Goal: Communication & Community: Answer question/provide support

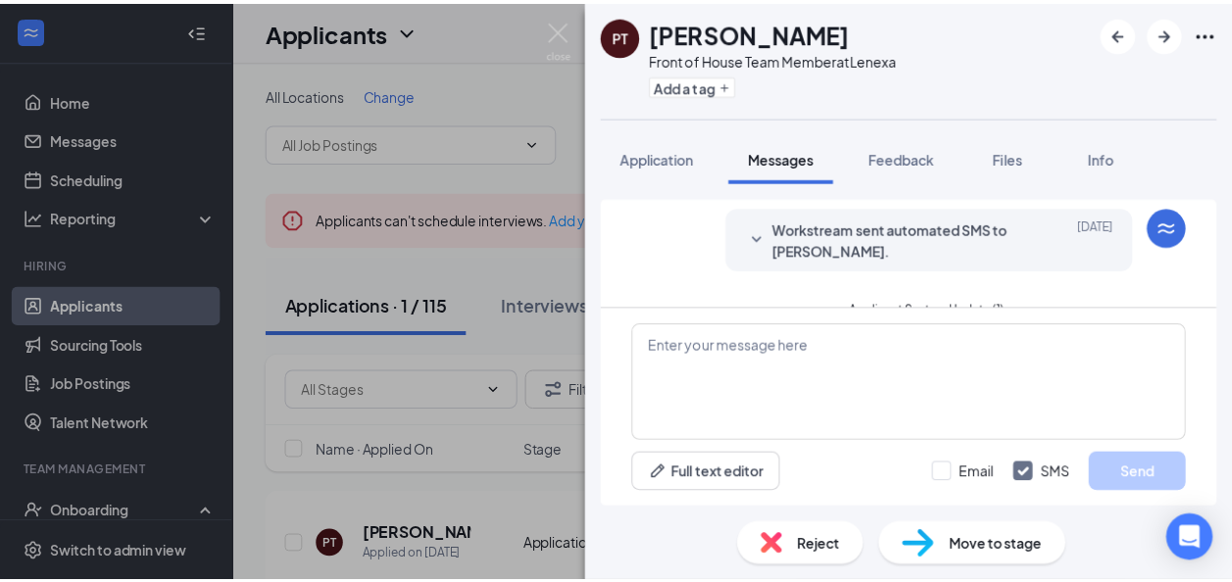
scroll to position [583, 0]
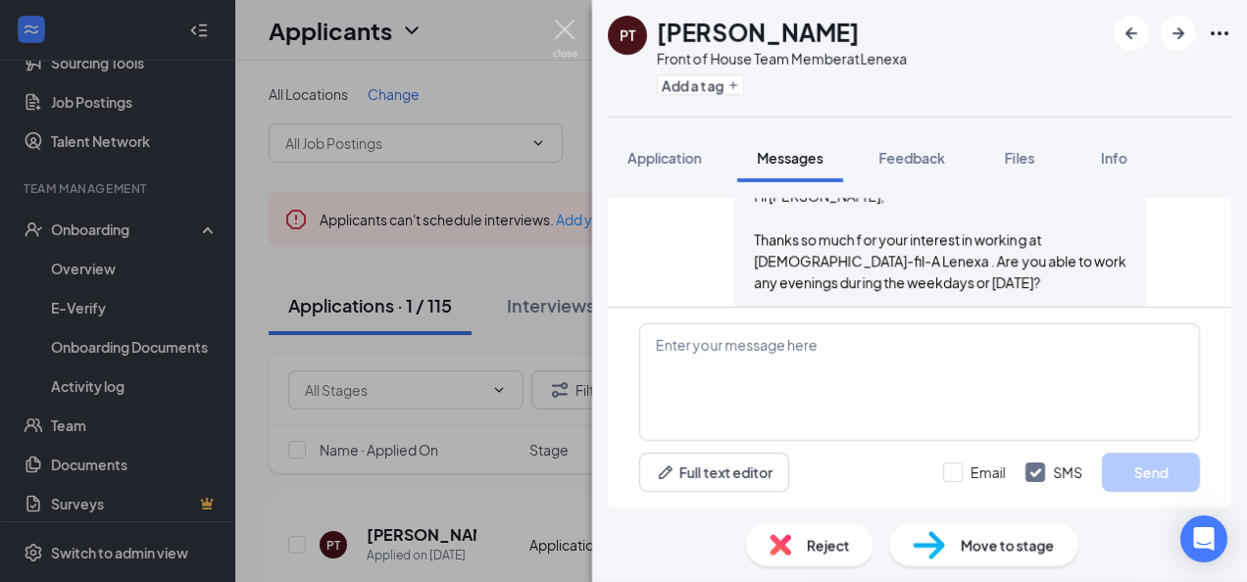
click at [566, 22] on img at bounding box center [565, 39] width 24 height 38
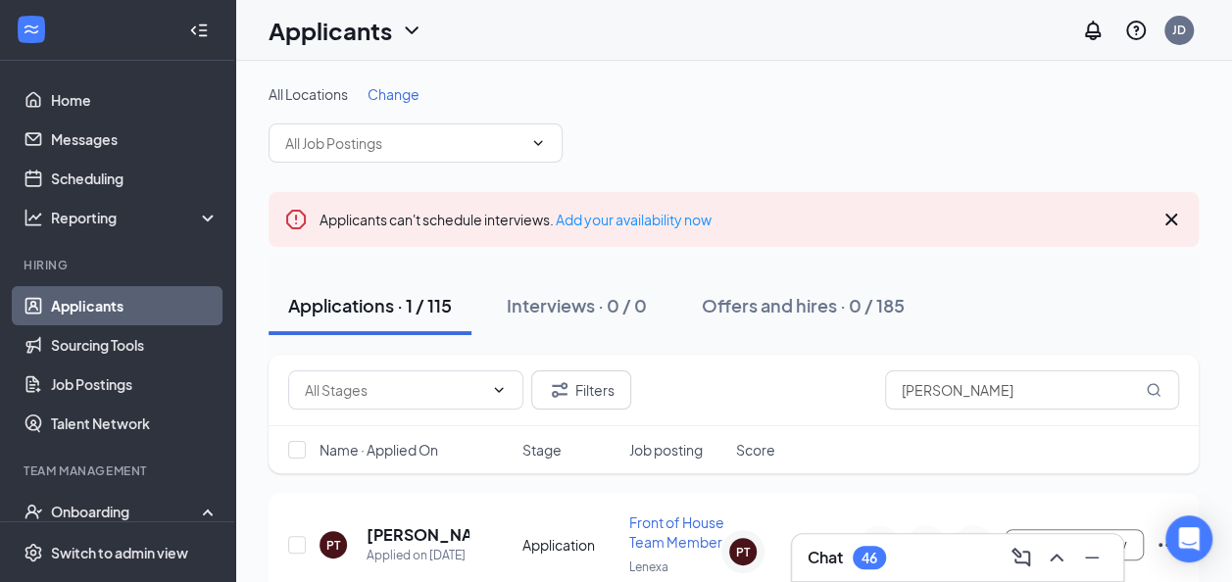
click at [88, 312] on link "Applicants" at bounding box center [135, 305] width 168 height 39
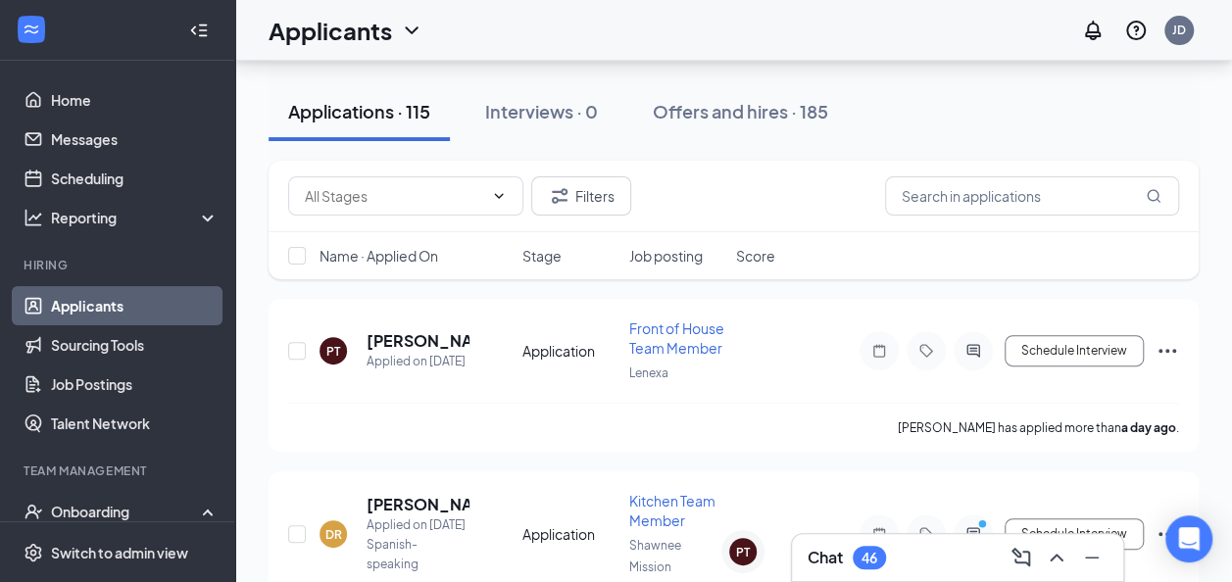
scroll to position [200, 0]
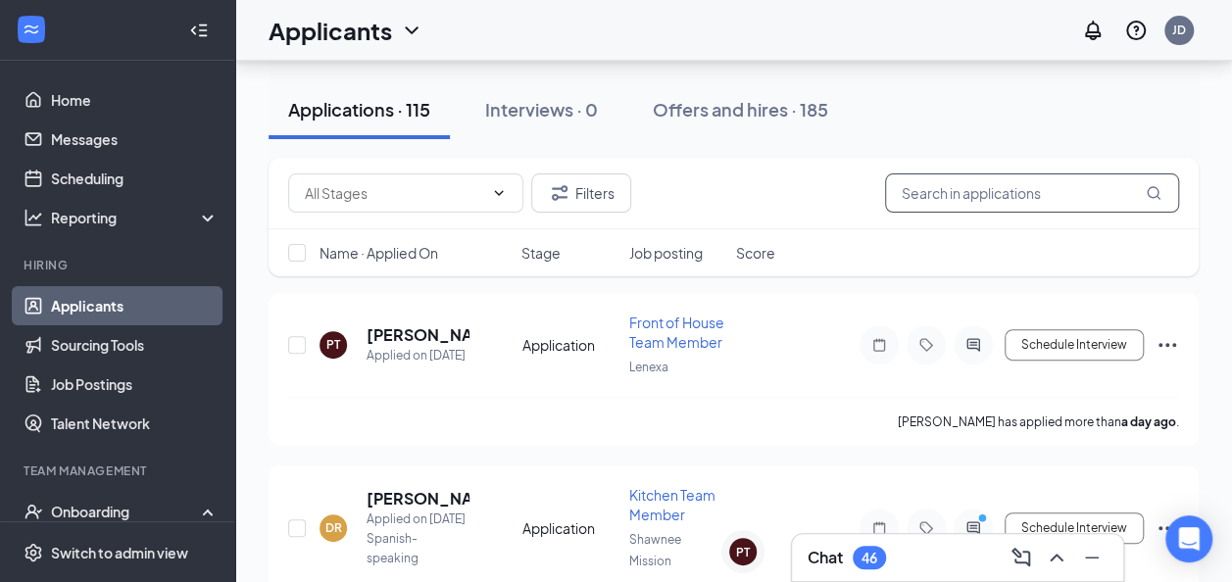
drag, startPoint x: 1017, startPoint y: 195, endPoint x: 727, endPoint y: 217, distance: 290.9
click at [727, 217] on div "Filters [PERSON_NAME]" at bounding box center [734, 194] width 930 height 72
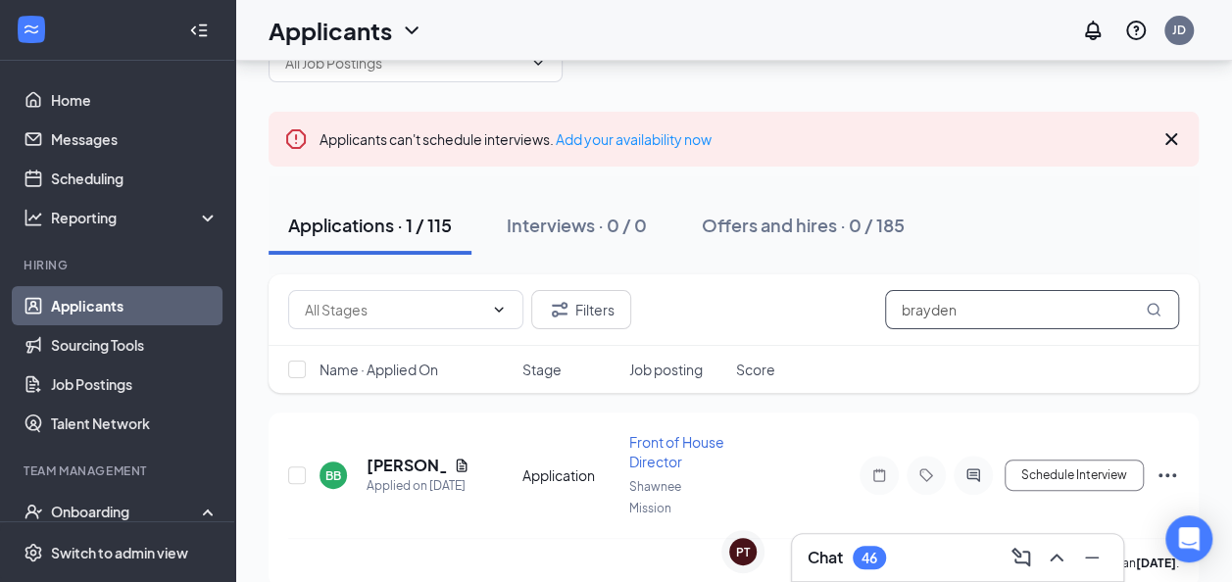
scroll to position [124, 0]
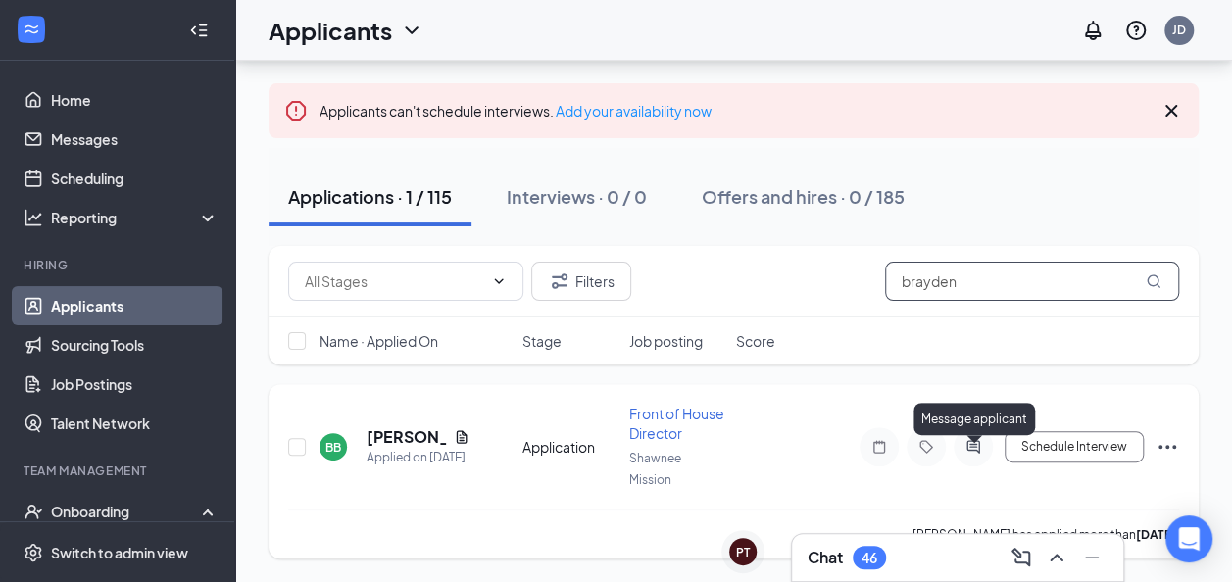
type input "brayden"
click at [970, 441] on icon "ActiveChat" at bounding box center [972, 446] width 13 height 13
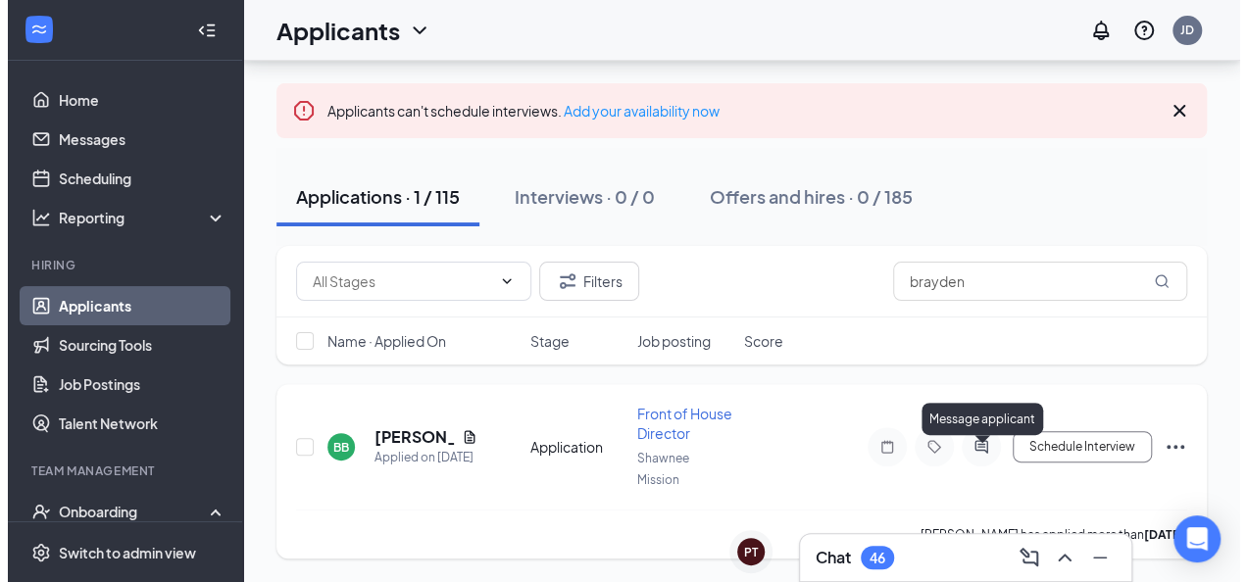
scroll to position [84, 0]
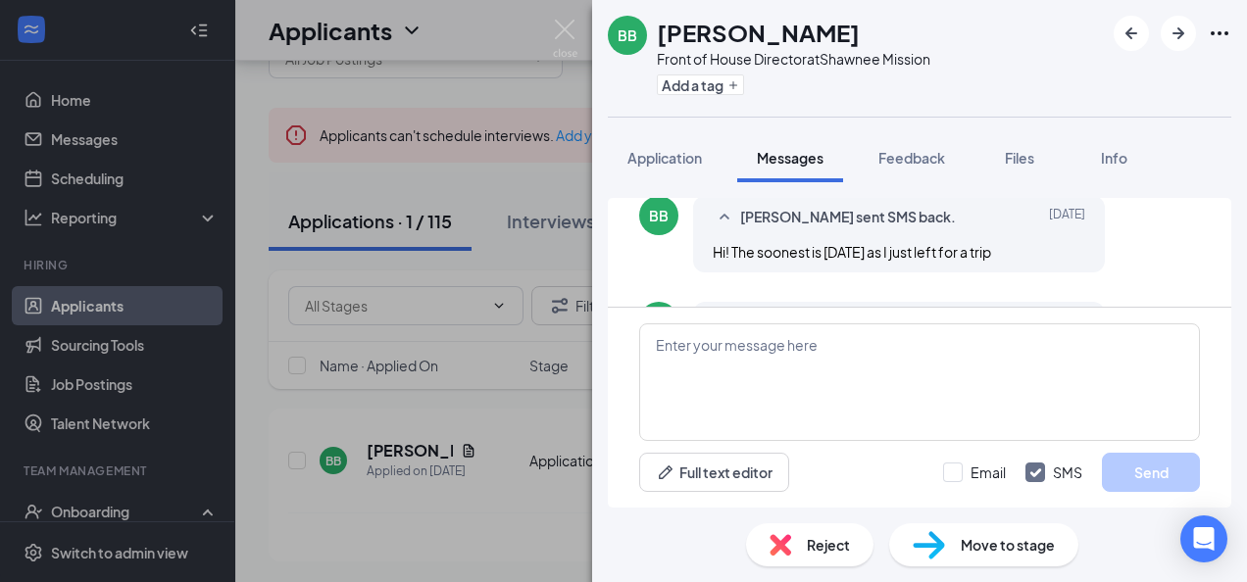
scroll to position [76, 0]
click at [758, 334] on textarea at bounding box center [919, 382] width 561 height 118
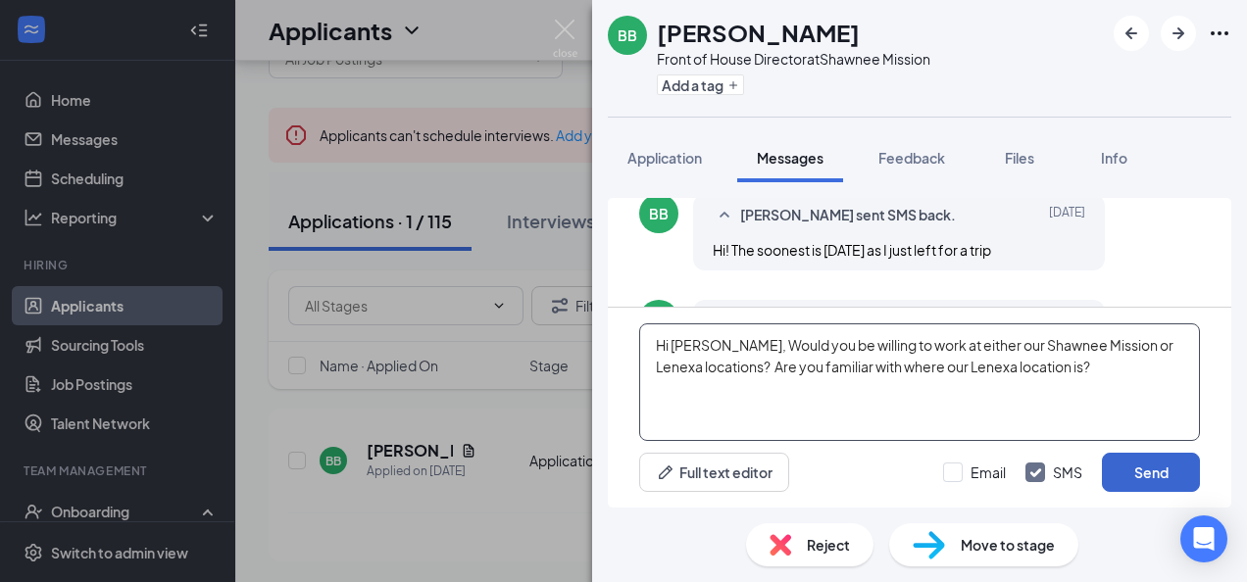
type textarea "Hi [PERSON_NAME], Would you be willing to work at either our Shawnee Mission or…"
click at [1119, 459] on button "Send" at bounding box center [1150, 472] width 98 height 39
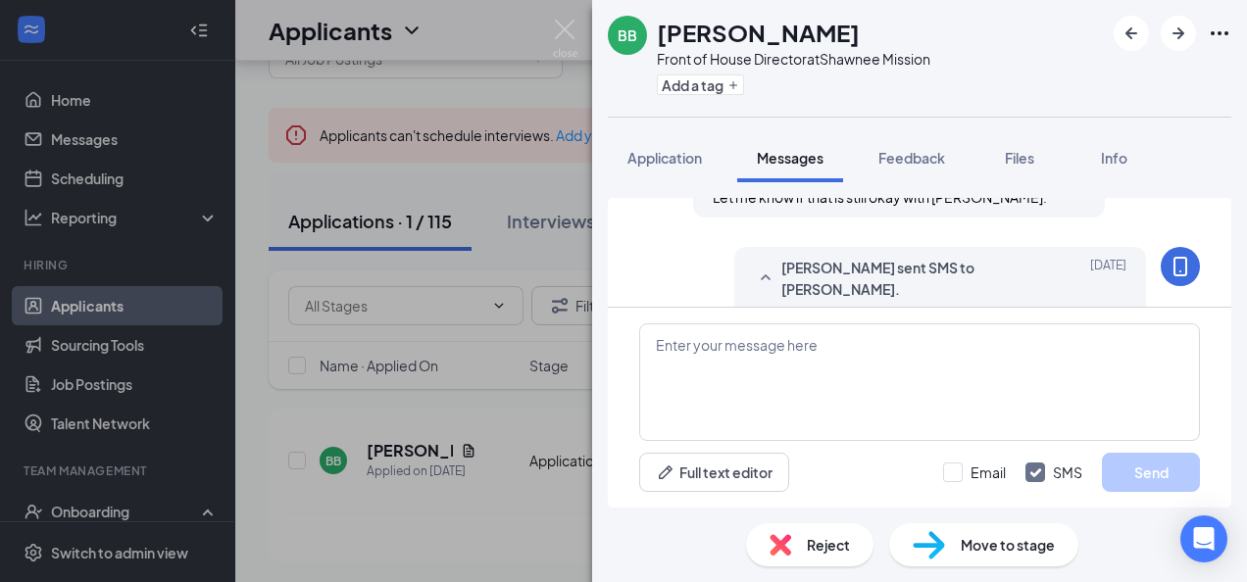
scroll to position [1495, 0]
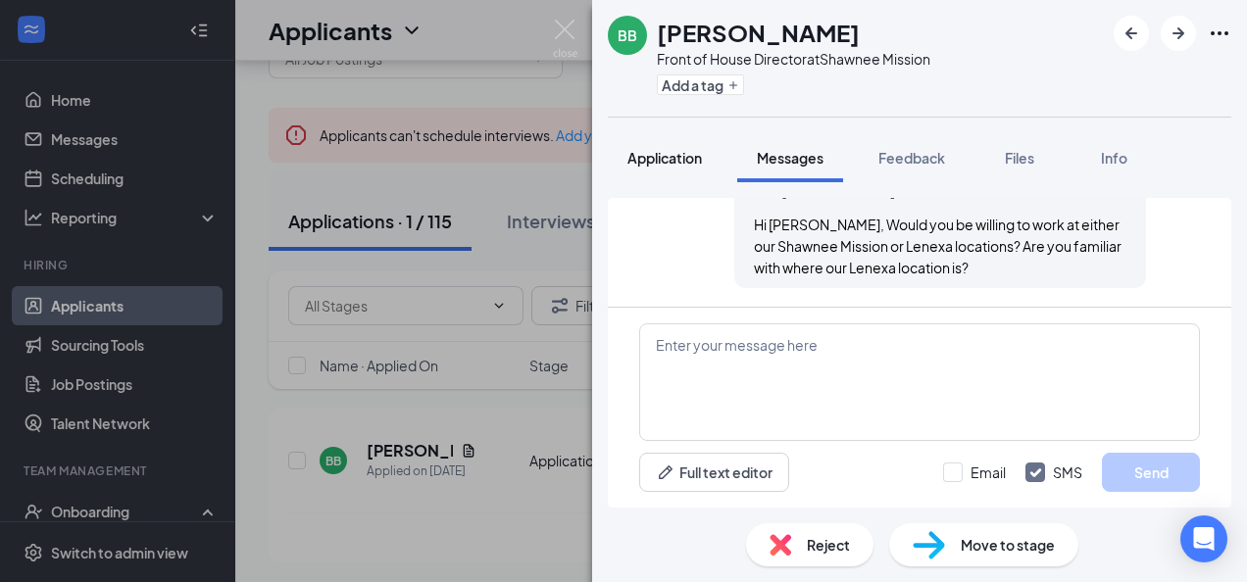
click at [655, 141] on button "Application" at bounding box center [665, 157] width 114 height 49
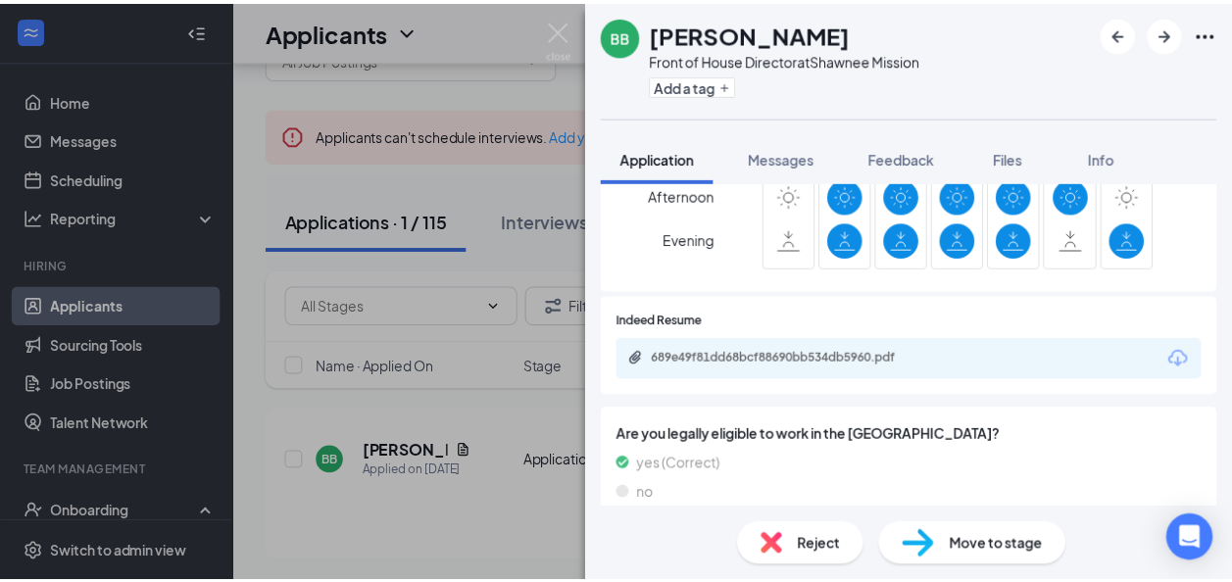
scroll to position [1627, 0]
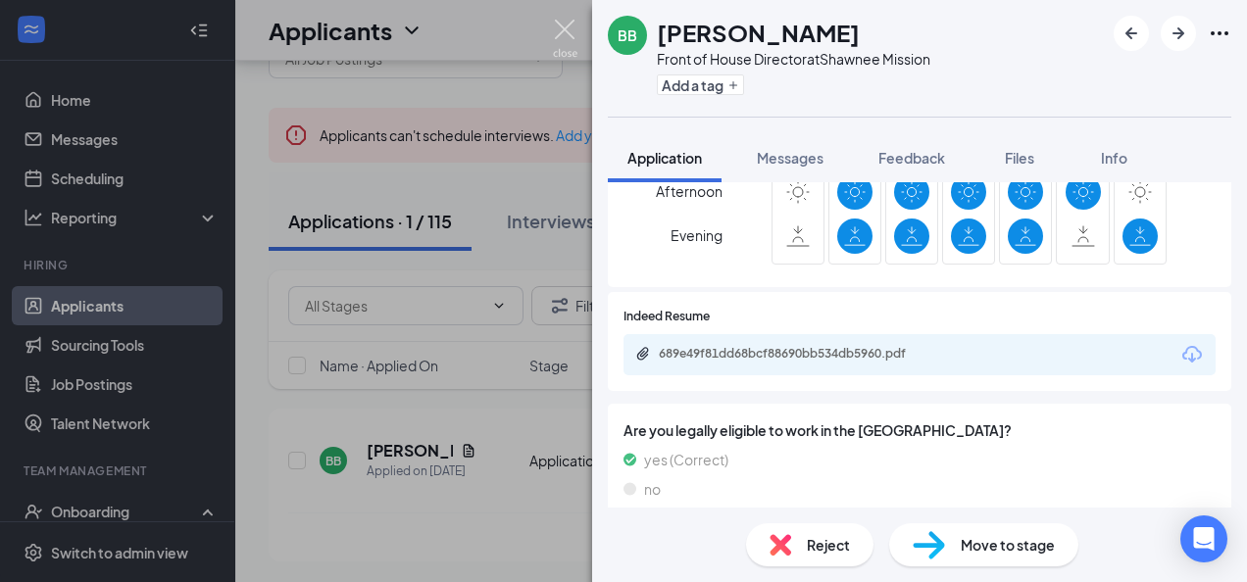
click at [574, 20] on img at bounding box center [565, 39] width 24 height 38
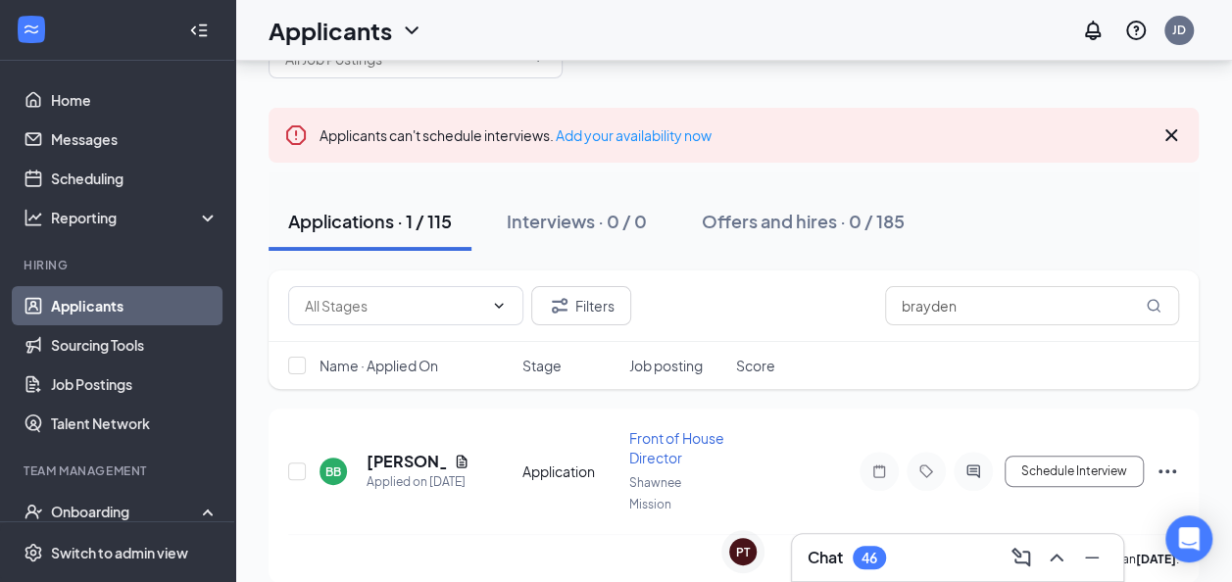
scroll to position [124, 0]
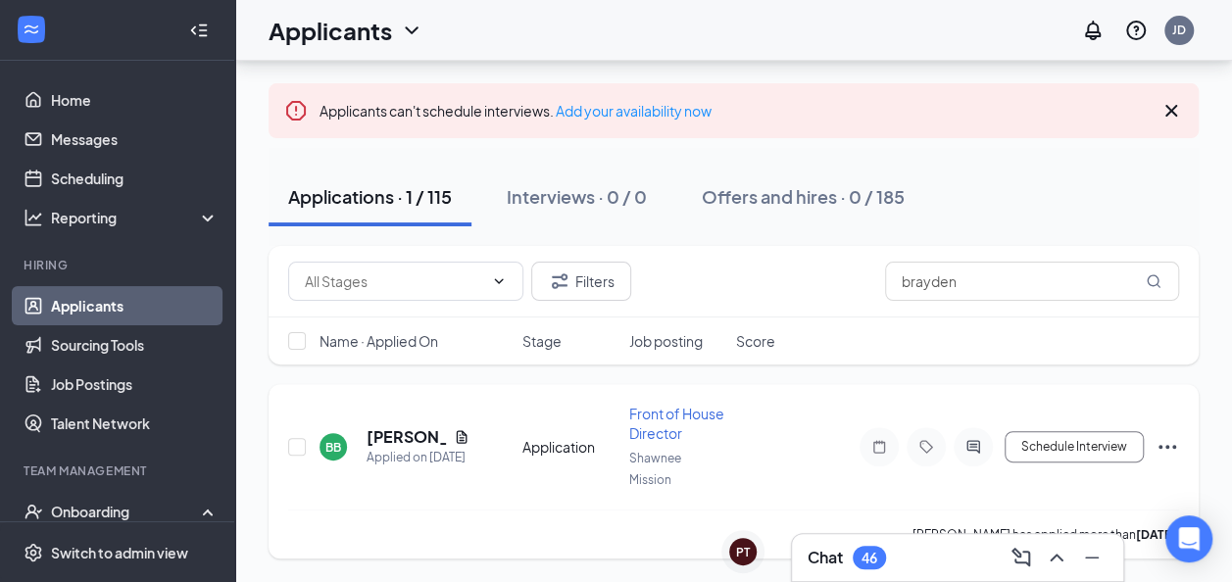
click at [973, 447] on div at bounding box center [973, 446] width 39 height 39
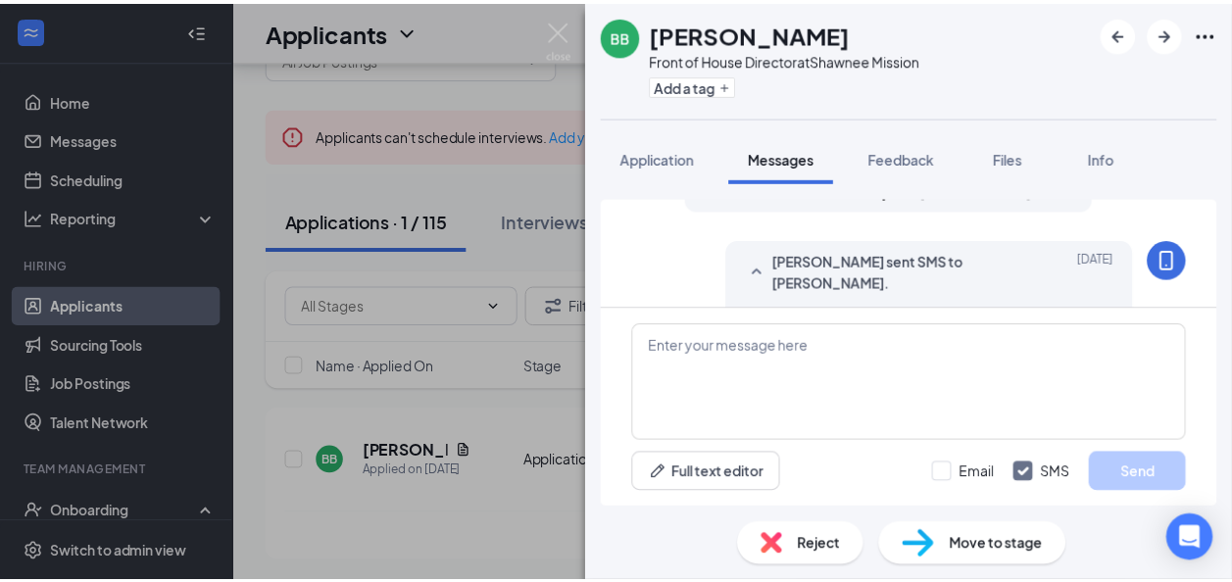
scroll to position [1390, 0]
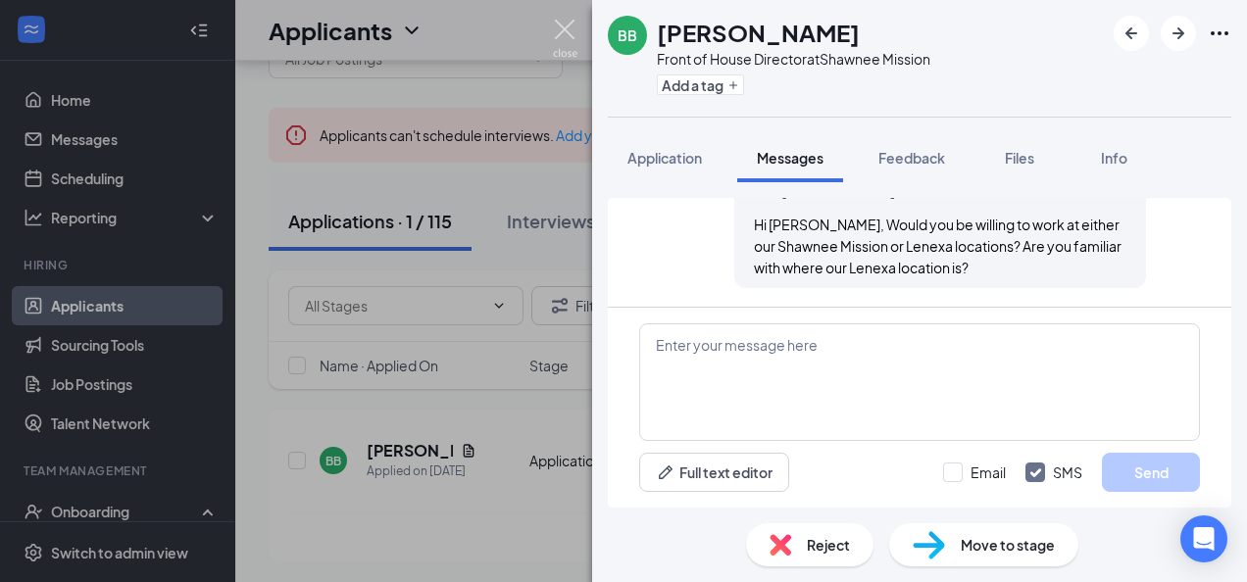
click at [560, 25] on img at bounding box center [565, 39] width 24 height 38
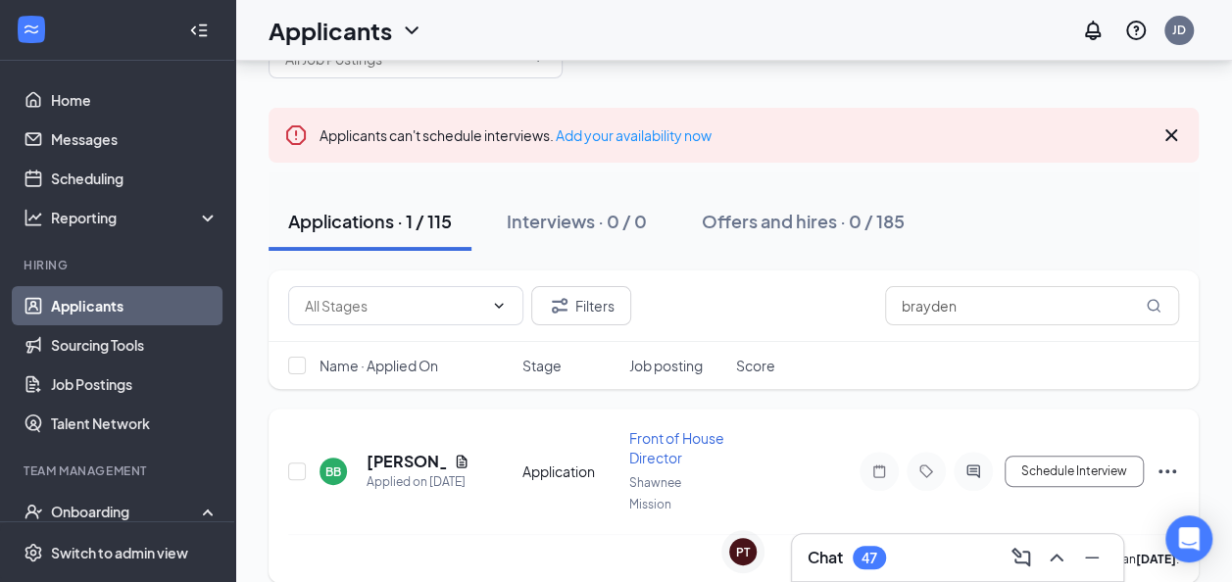
scroll to position [124, 0]
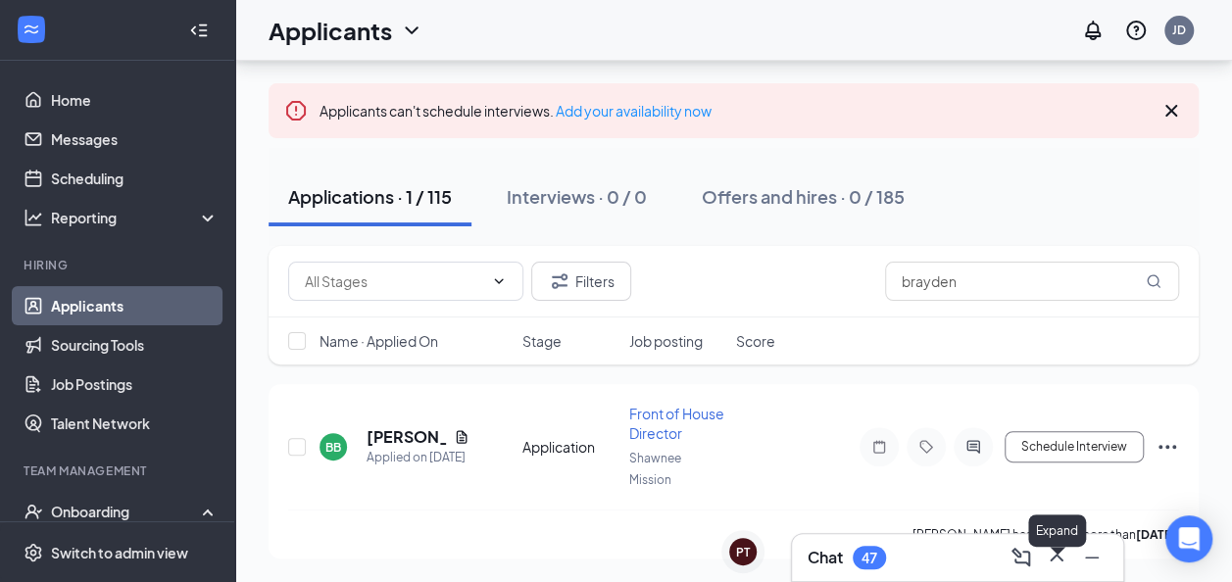
click at [1056, 560] on icon "ChevronUp" at bounding box center [1057, 558] width 24 height 24
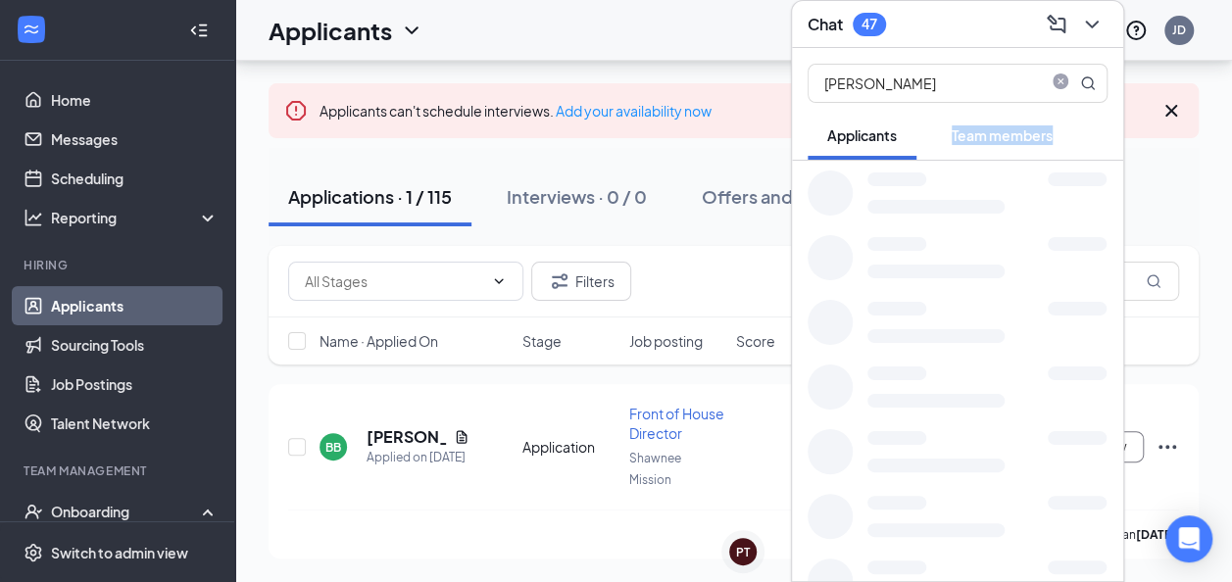
drag, startPoint x: 1056, startPoint y: 560, endPoint x: 917, endPoint y: 147, distance: 435.4
click at [917, 147] on div "[PERSON_NAME] Applicants Team members" at bounding box center [957, 314] width 331 height 533
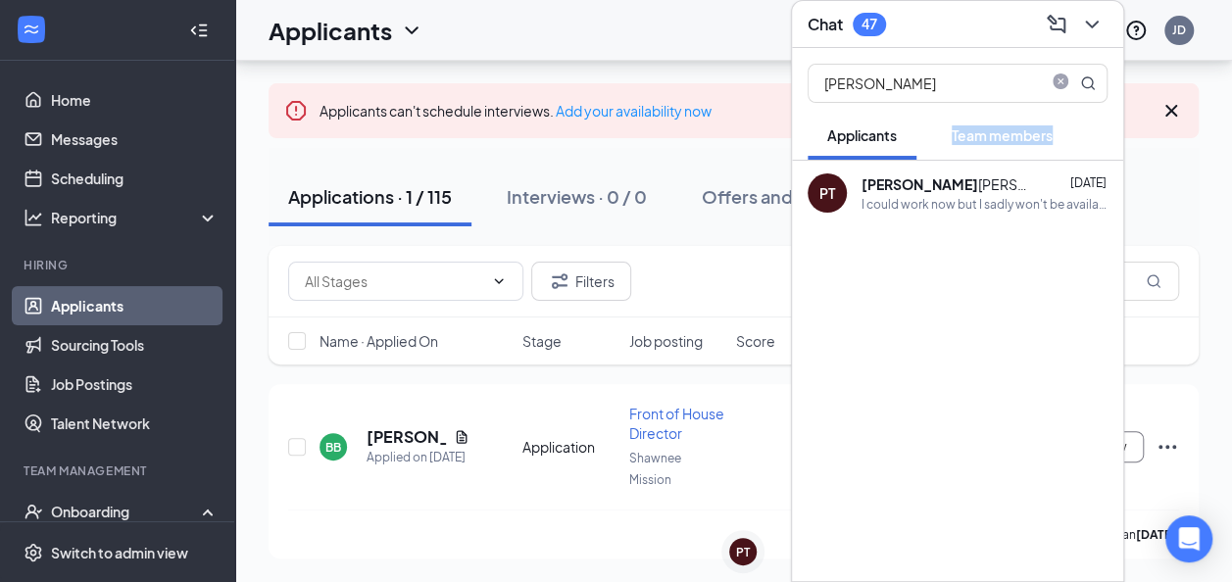
copy div "Team members"
click at [902, 82] on input "[PERSON_NAME]" at bounding box center [924, 83] width 232 height 37
click at [1054, 79] on icon "close-circle" at bounding box center [1060, 83] width 16 height 16
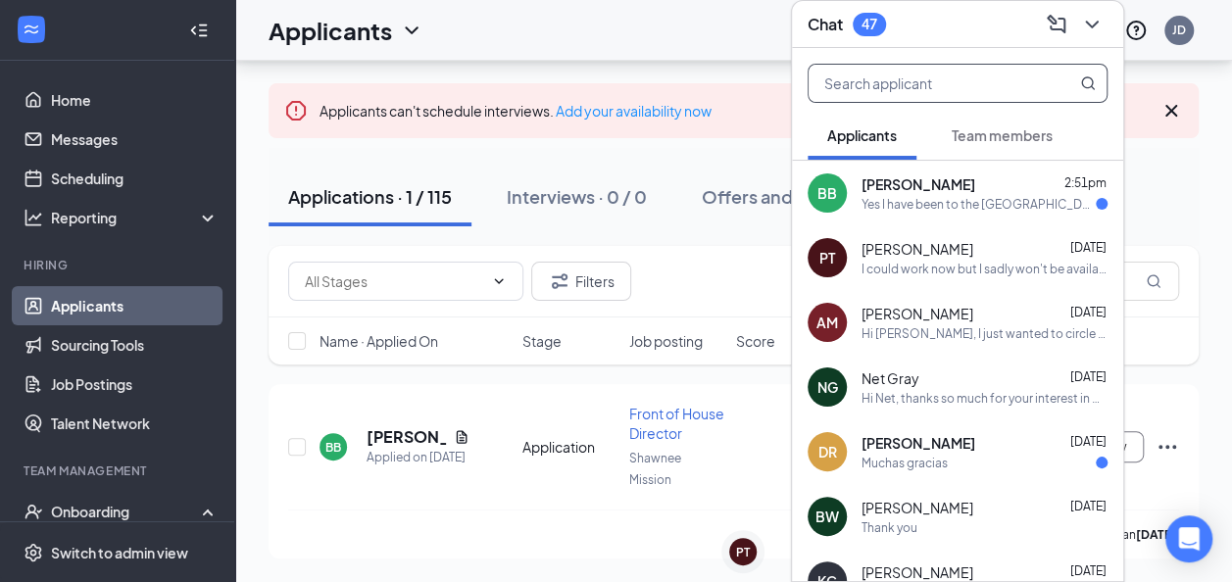
click at [938, 178] on span "[PERSON_NAME]" at bounding box center [918, 184] width 114 height 20
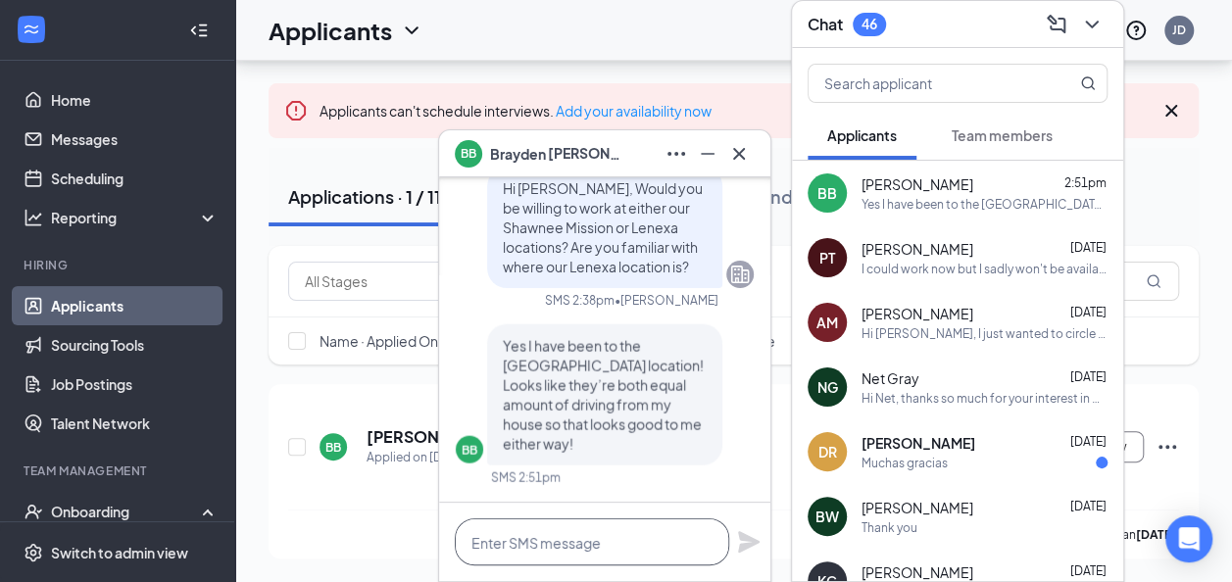
click at [559, 542] on textarea at bounding box center [592, 541] width 274 height 47
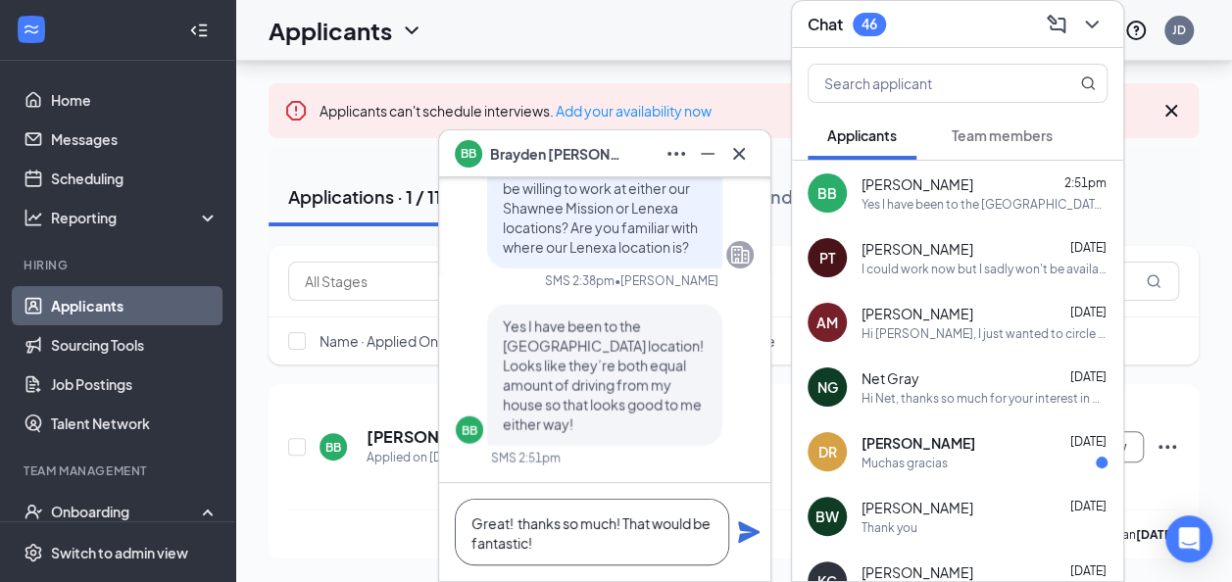
type textarea "Great! thanks so much! That would be fantastic!"
click at [741, 535] on icon "Plane" at bounding box center [749, 532] width 22 height 22
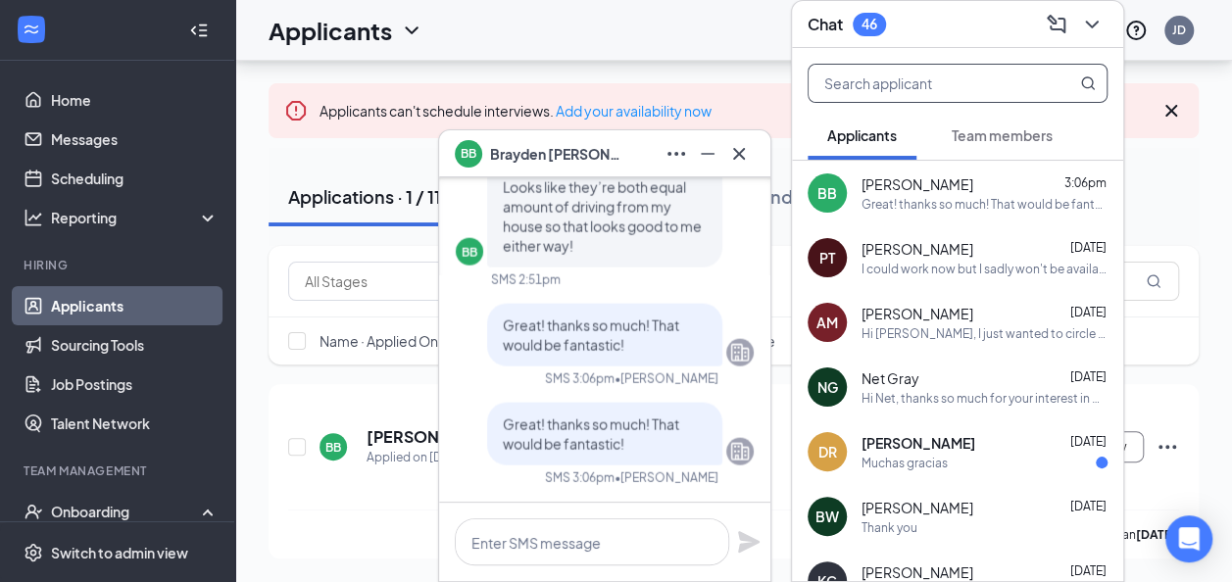
click at [902, 88] on input "text" at bounding box center [924, 83] width 232 height 37
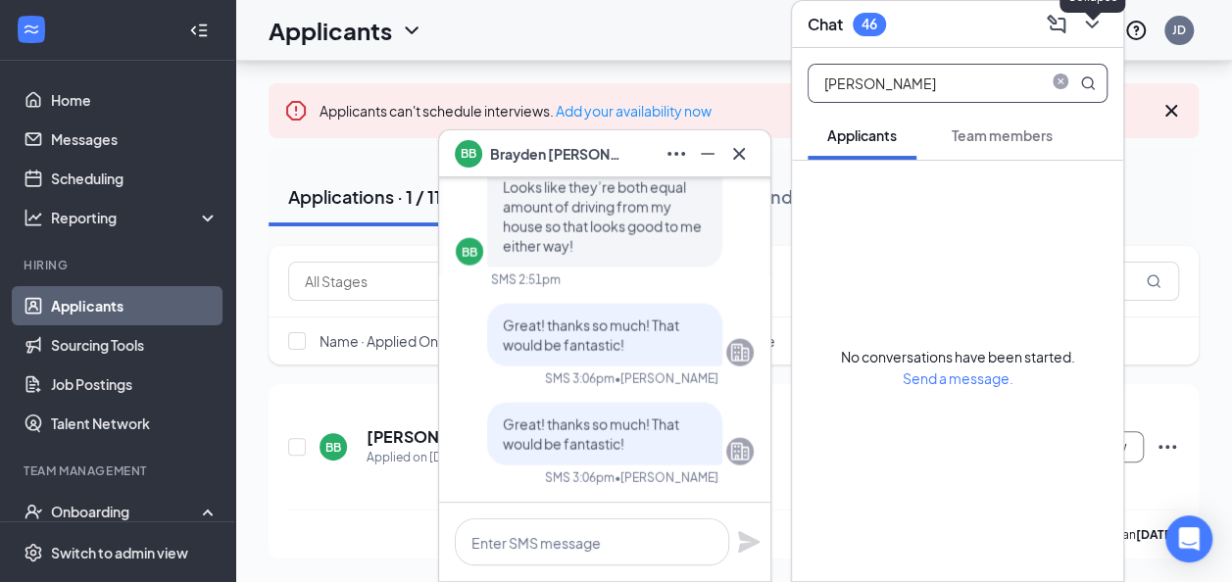
type input "[PERSON_NAME]"
click at [1089, 29] on icon "ChevronDown" at bounding box center [1092, 25] width 24 height 24
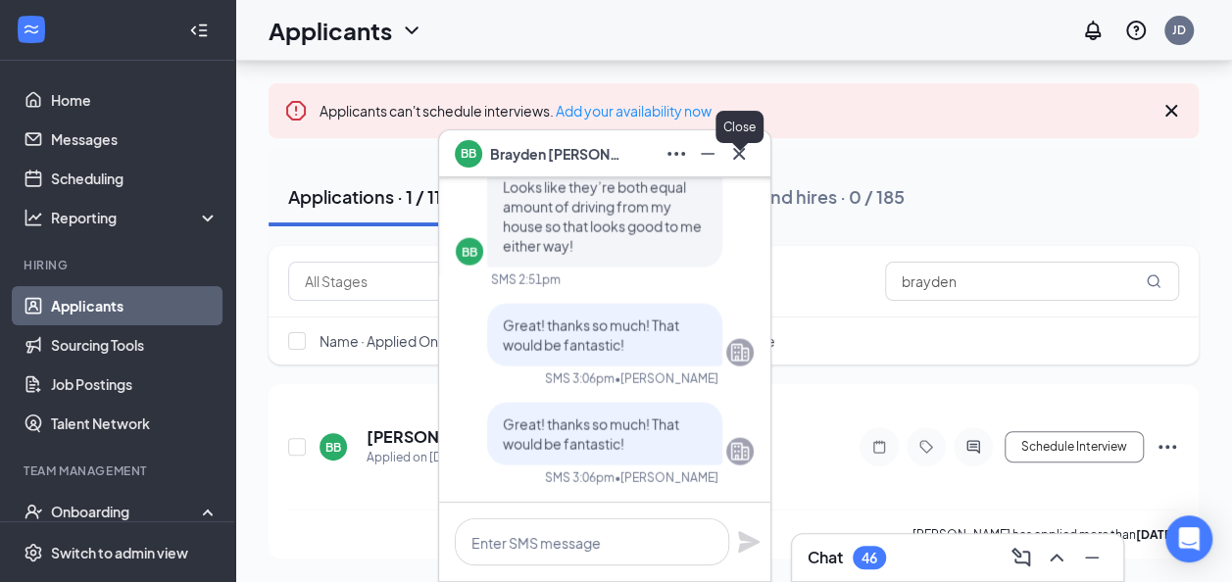
click at [742, 155] on icon "Cross" at bounding box center [739, 154] width 24 height 24
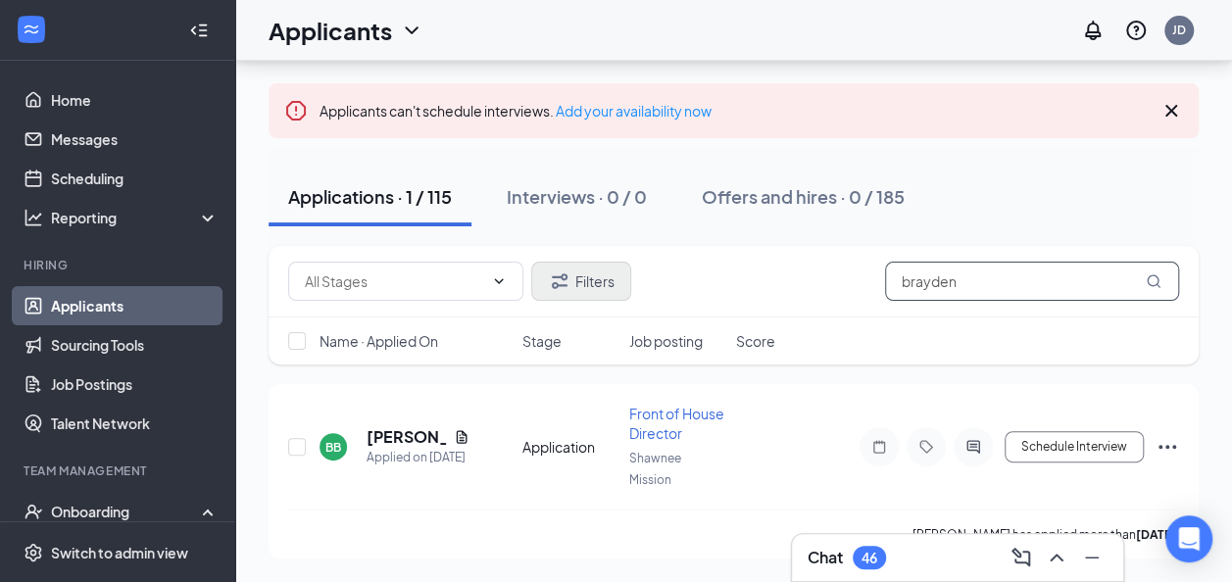
drag, startPoint x: 970, startPoint y: 270, endPoint x: 617, endPoint y: 257, distance: 353.1
click at [617, 262] on div "Filters brayden" at bounding box center [733, 281] width 891 height 39
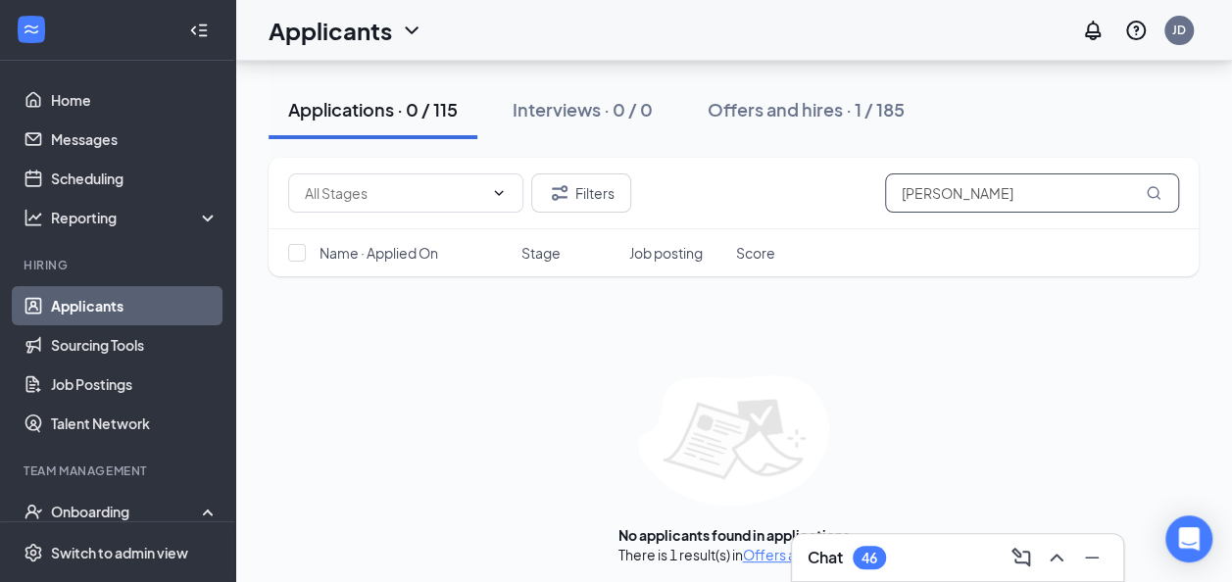
scroll to position [241, 0]
type input "[PERSON_NAME]"
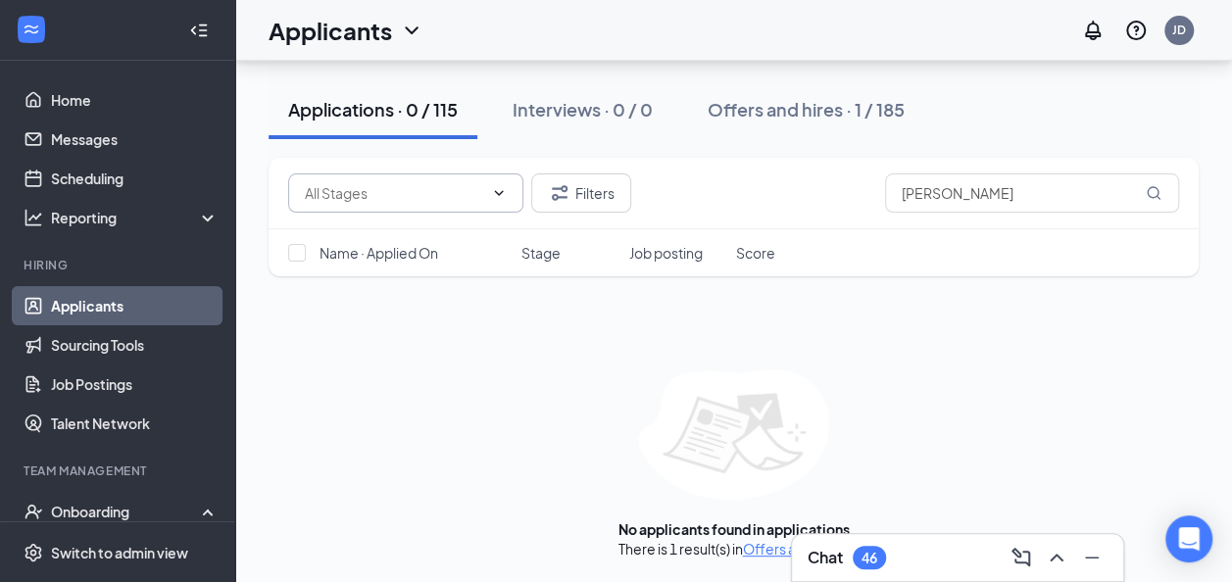
click at [343, 202] on input "text" at bounding box center [394, 193] width 178 height 22
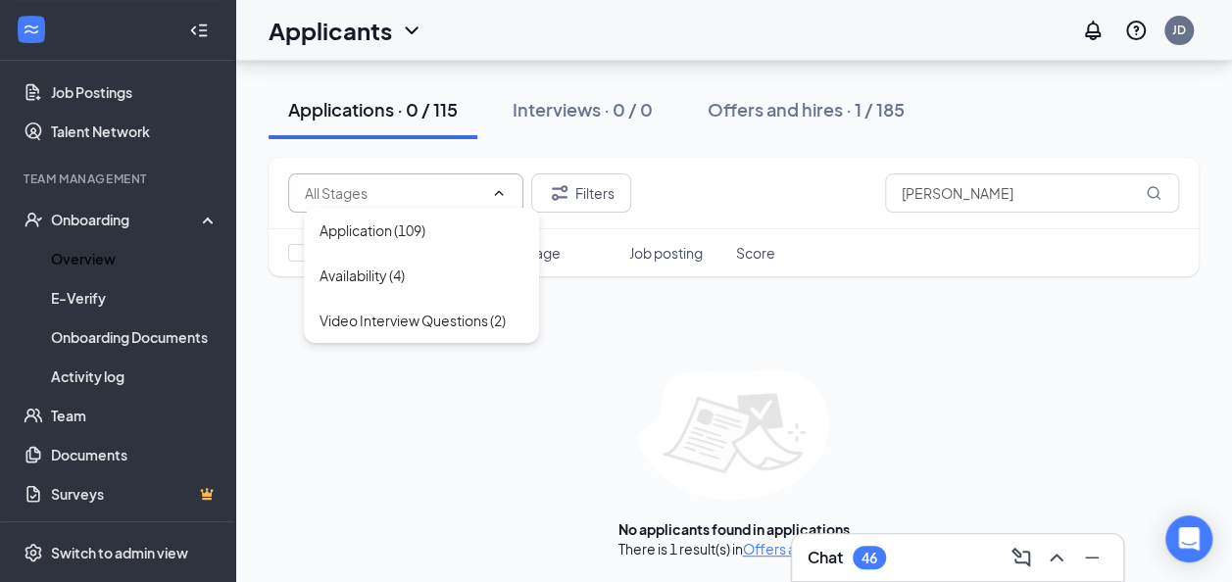
scroll to position [0, 0]
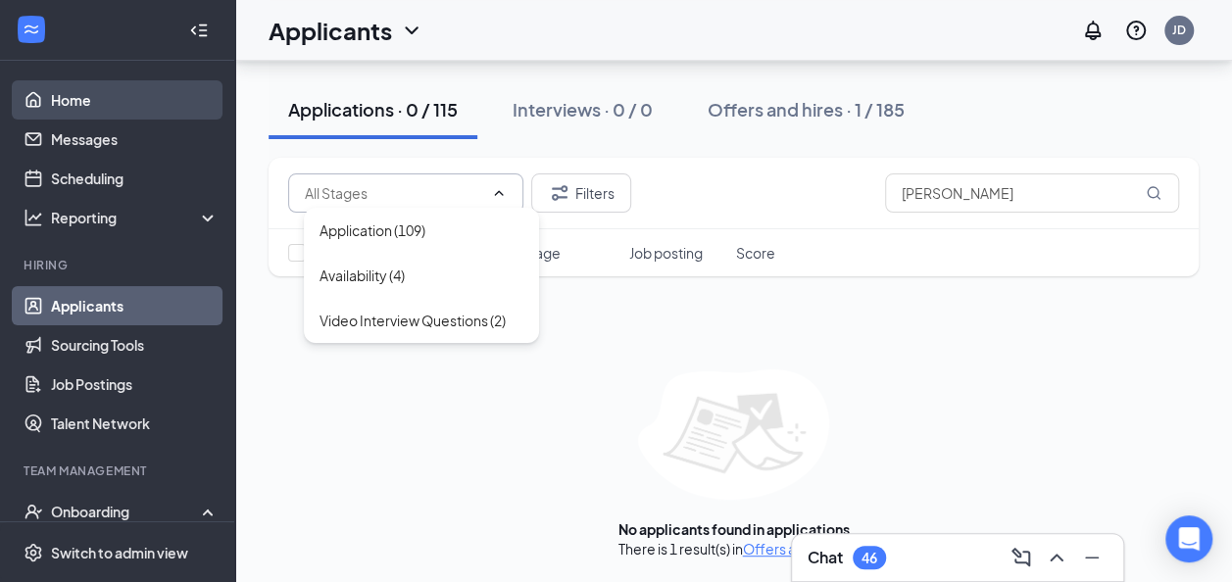
click at [57, 92] on link "Home" at bounding box center [135, 99] width 168 height 39
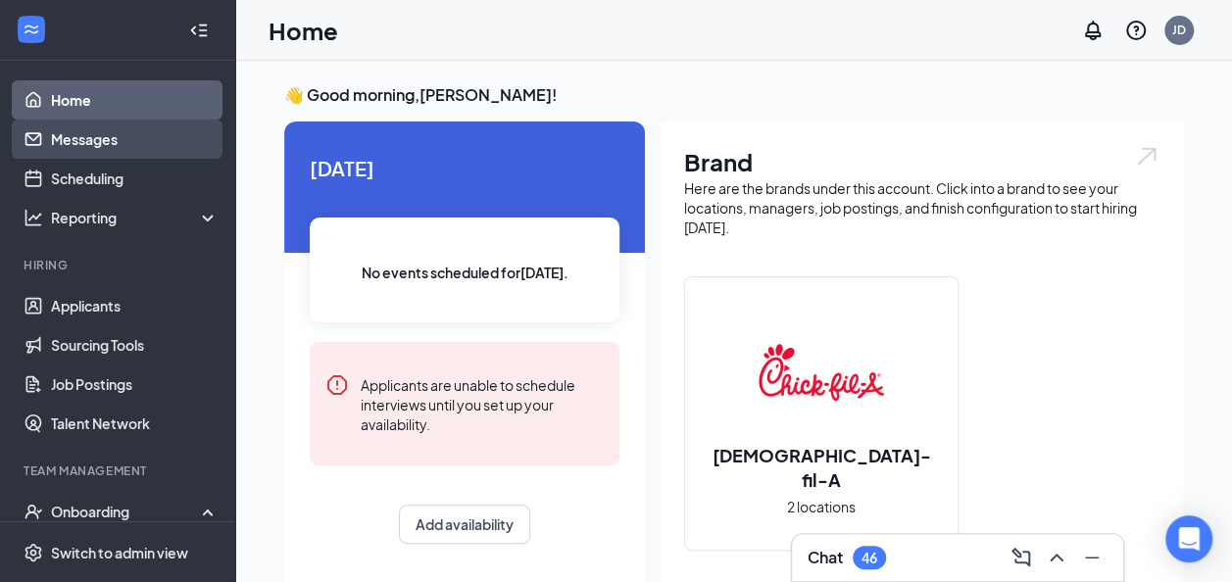
click at [55, 136] on link "Messages" at bounding box center [135, 139] width 168 height 39
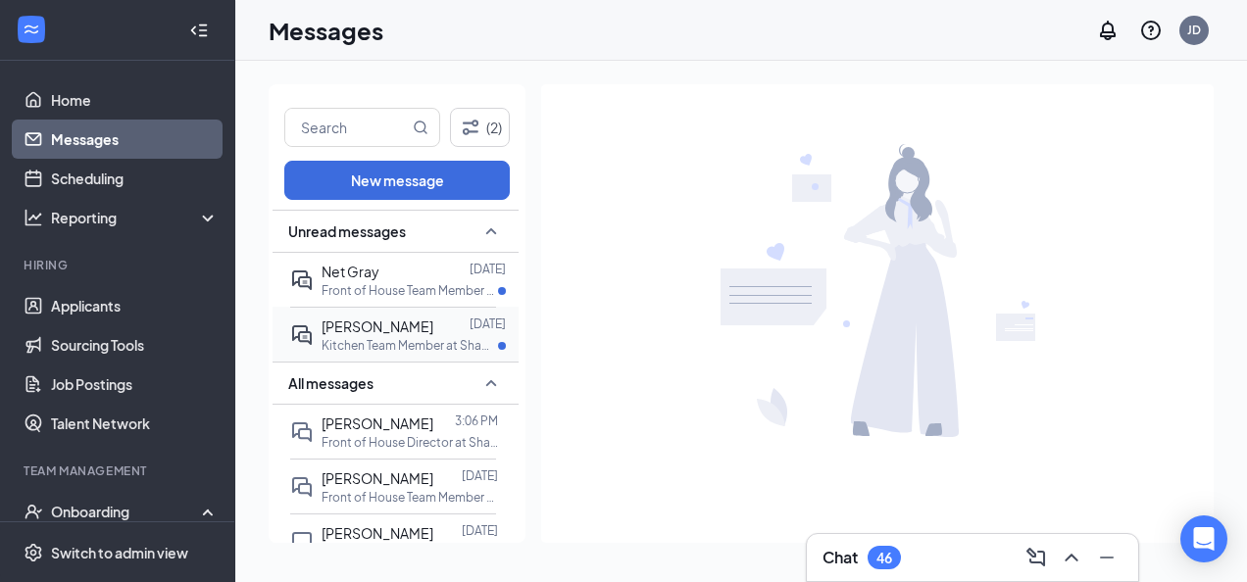
click at [408, 337] on div "[PERSON_NAME]" at bounding box center [377, 327] width 112 height 22
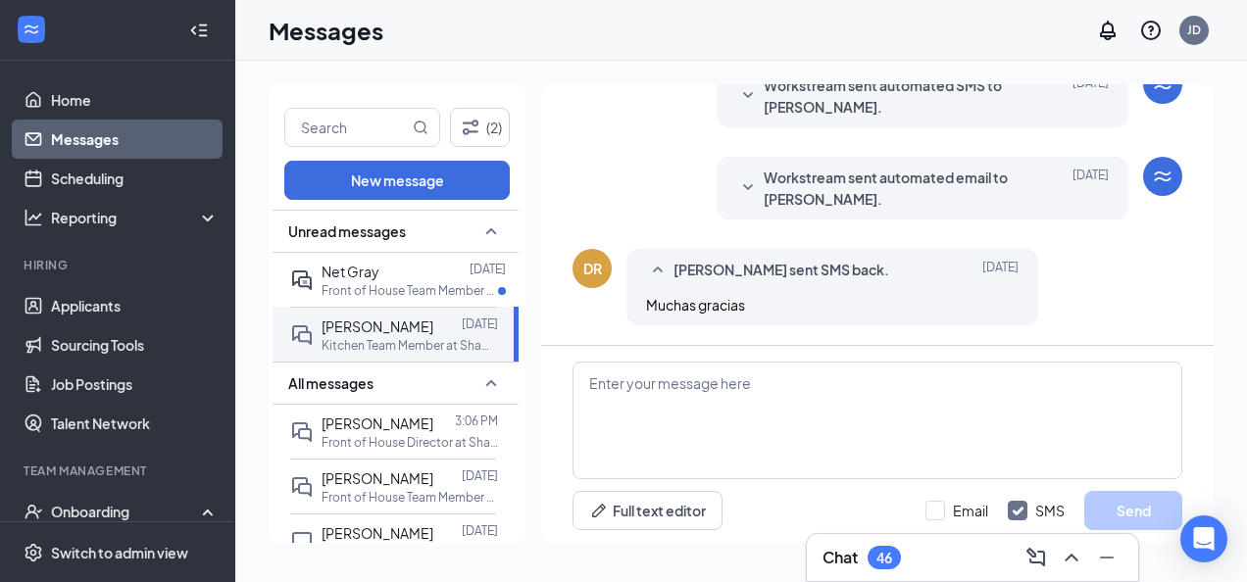
scroll to position [133, 0]
click at [374, 298] on p "Front of House Team Member at [GEOGRAPHIC_DATA]" at bounding box center [409, 290] width 176 height 17
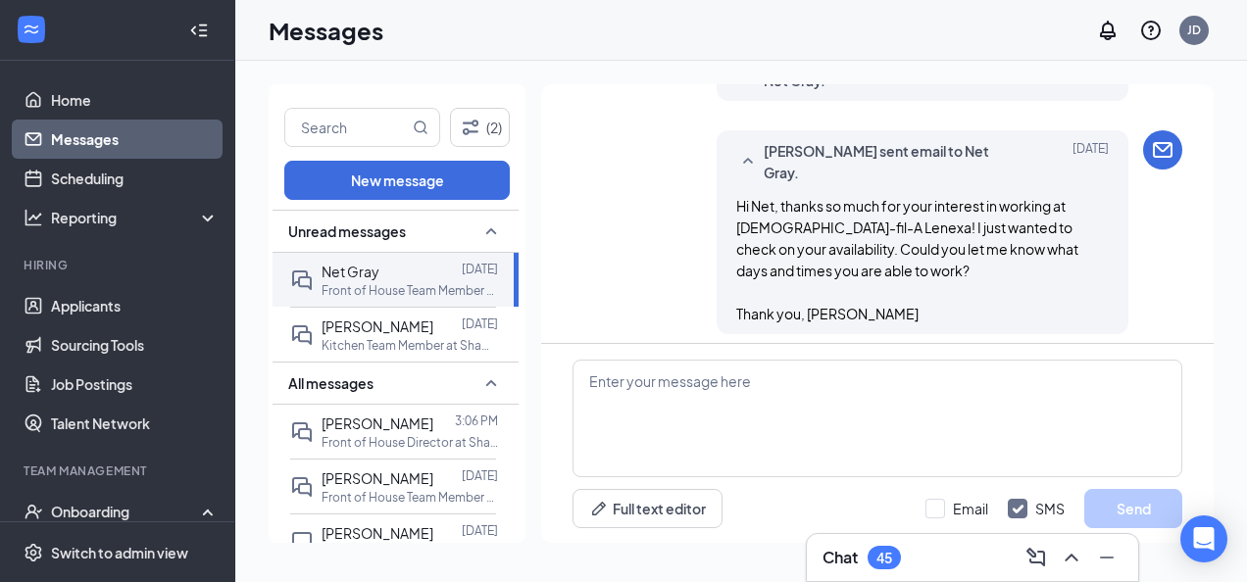
scroll to position [174, 0]
click at [370, 269] on span "Net Gray" at bounding box center [350, 272] width 58 height 18
drag, startPoint x: 370, startPoint y: 269, endPoint x: 407, endPoint y: 288, distance: 41.2
click at [407, 288] on p "Front of House Team Member at [GEOGRAPHIC_DATA]" at bounding box center [409, 290] width 176 height 17
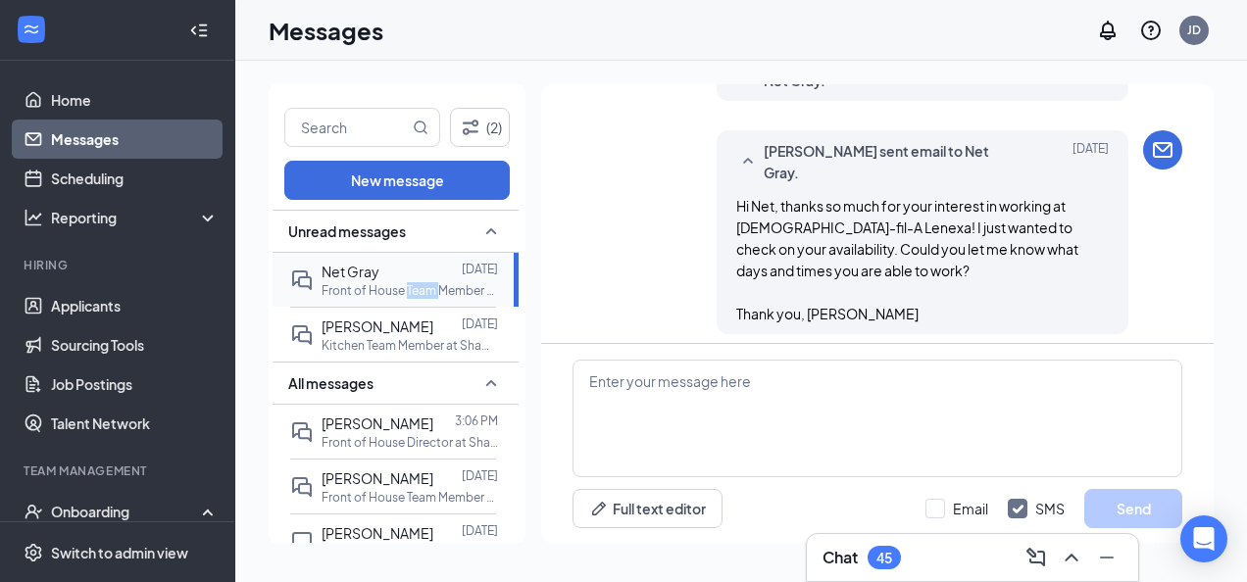
click at [407, 288] on p "Front of House Team Member at [GEOGRAPHIC_DATA]" at bounding box center [409, 290] width 176 height 17
drag, startPoint x: 407, startPoint y: 288, endPoint x: 347, endPoint y: 282, distance: 60.1
click at [347, 282] on p "Front of House Team Member at [GEOGRAPHIC_DATA]" at bounding box center [409, 290] width 176 height 17
click at [635, 207] on div "[PERSON_NAME] sent email to Net Gray. [DATE] Hi Net, thanks so much for your in…" at bounding box center [877, 237] width 610 height 214
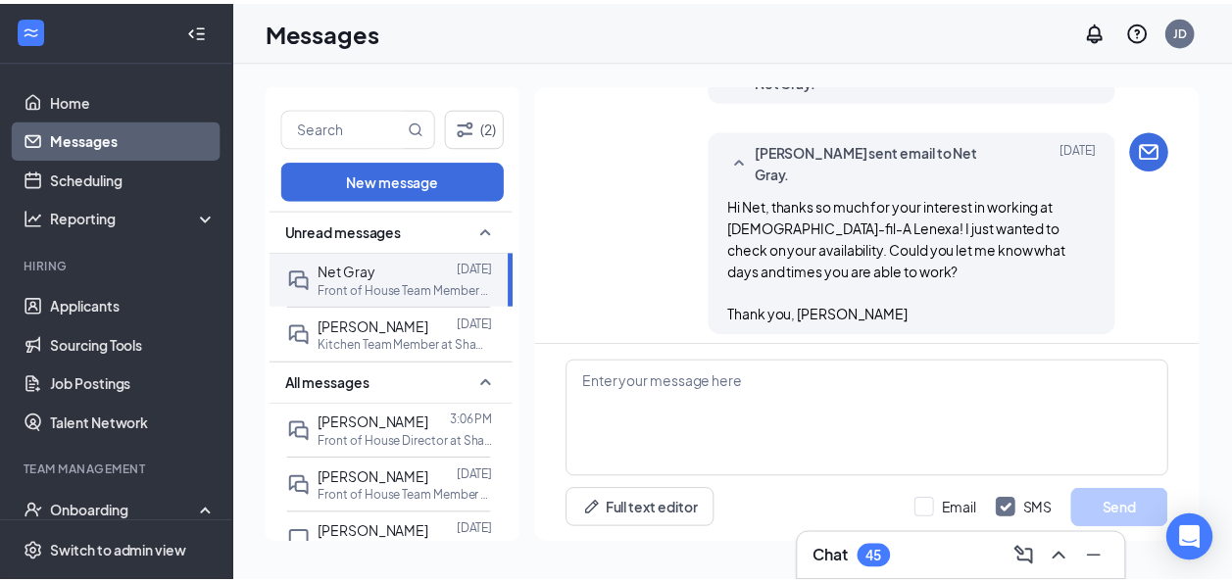
scroll to position [0, 0]
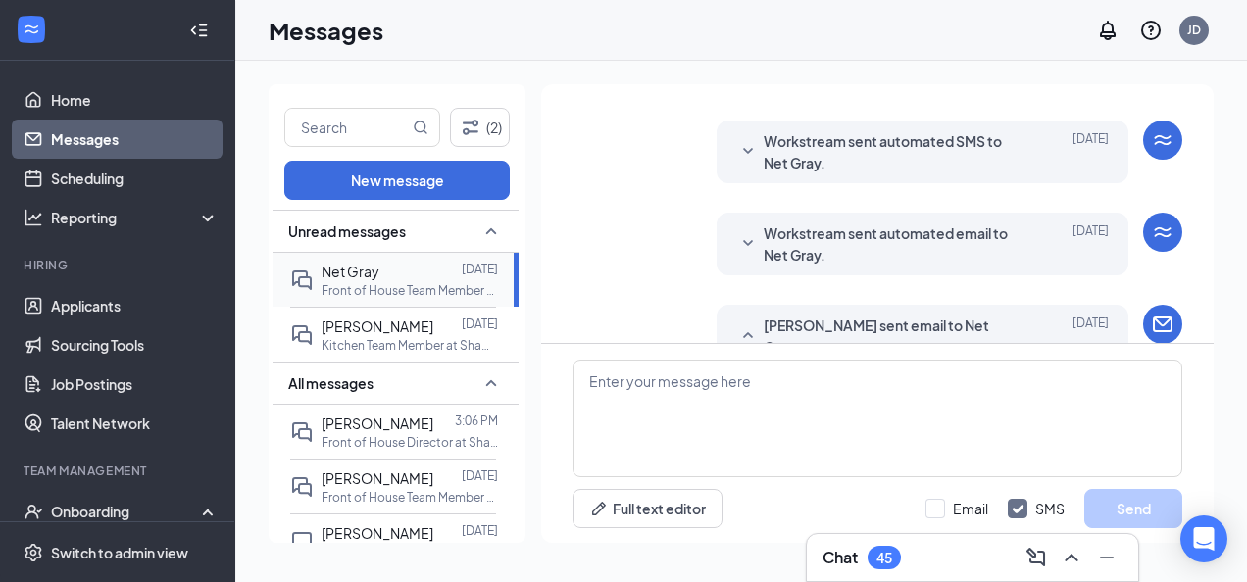
click at [349, 275] on span "Net Gray" at bounding box center [350, 272] width 58 height 18
click at [94, 303] on link "Applicants" at bounding box center [135, 305] width 168 height 39
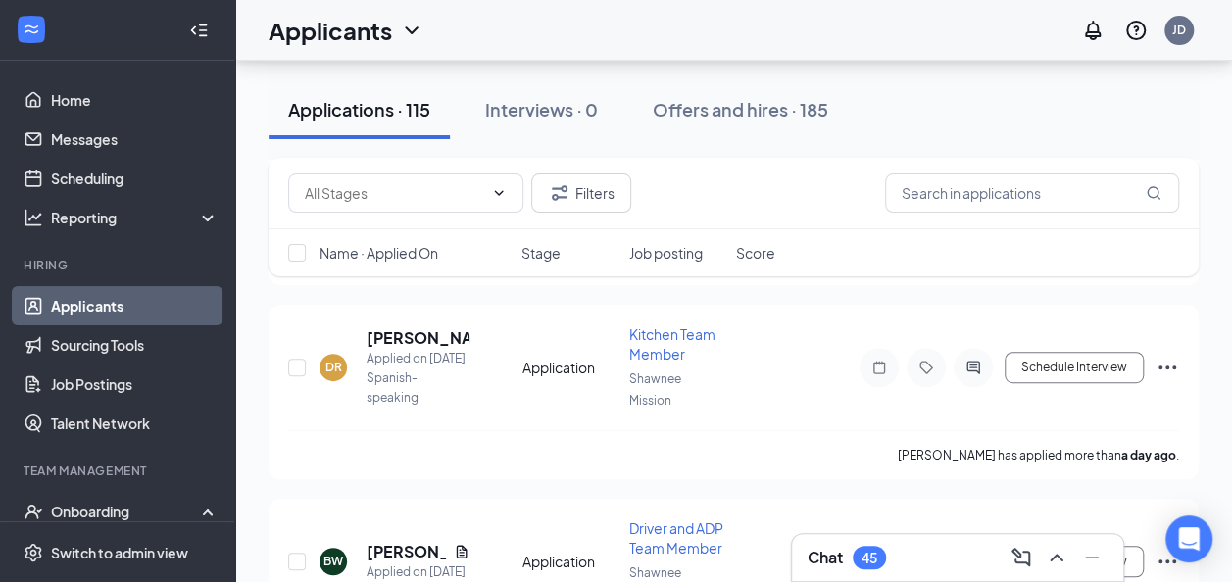
scroll to position [362, 0]
click at [919, 191] on input "text" at bounding box center [1032, 192] width 294 height 39
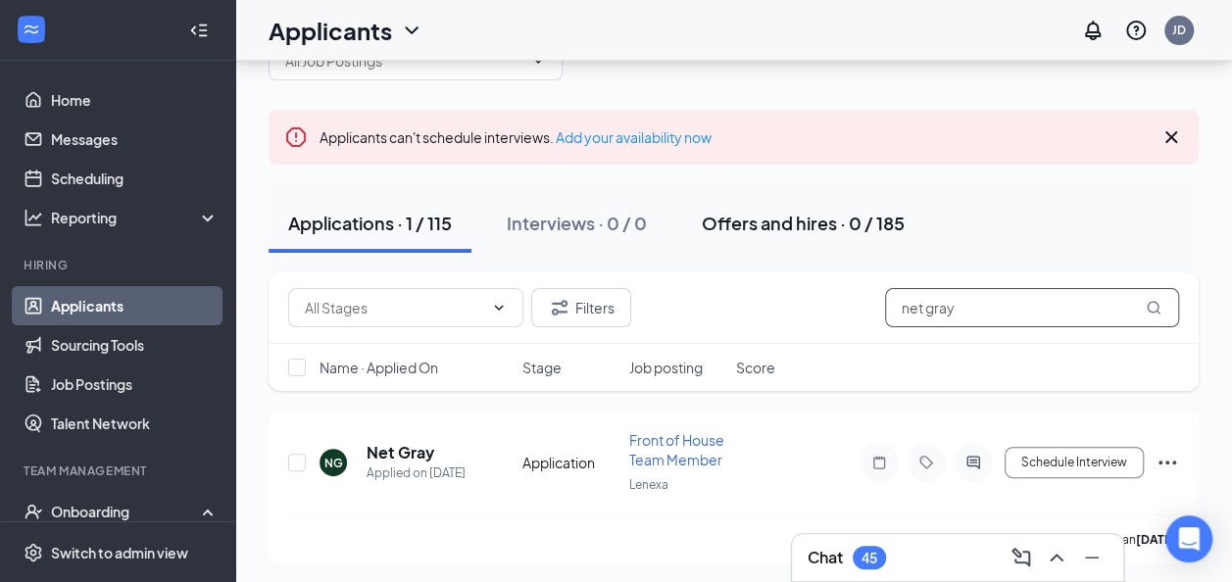
scroll to position [104, 0]
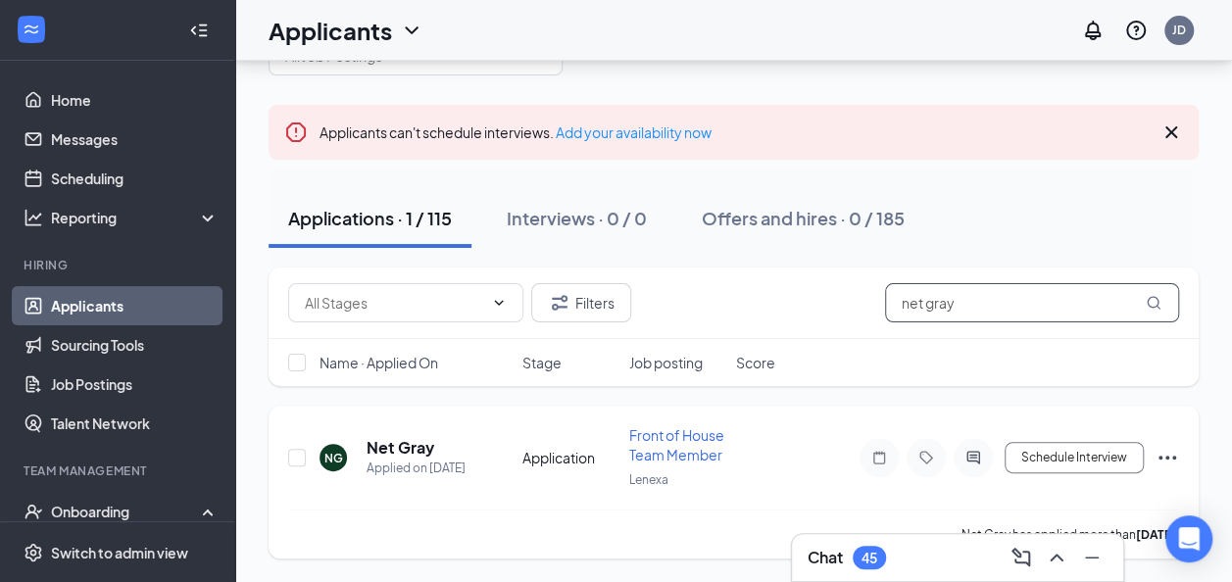
type input "net gray"
click at [412, 437] on h5 "Net Gray" at bounding box center [401, 448] width 68 height 22
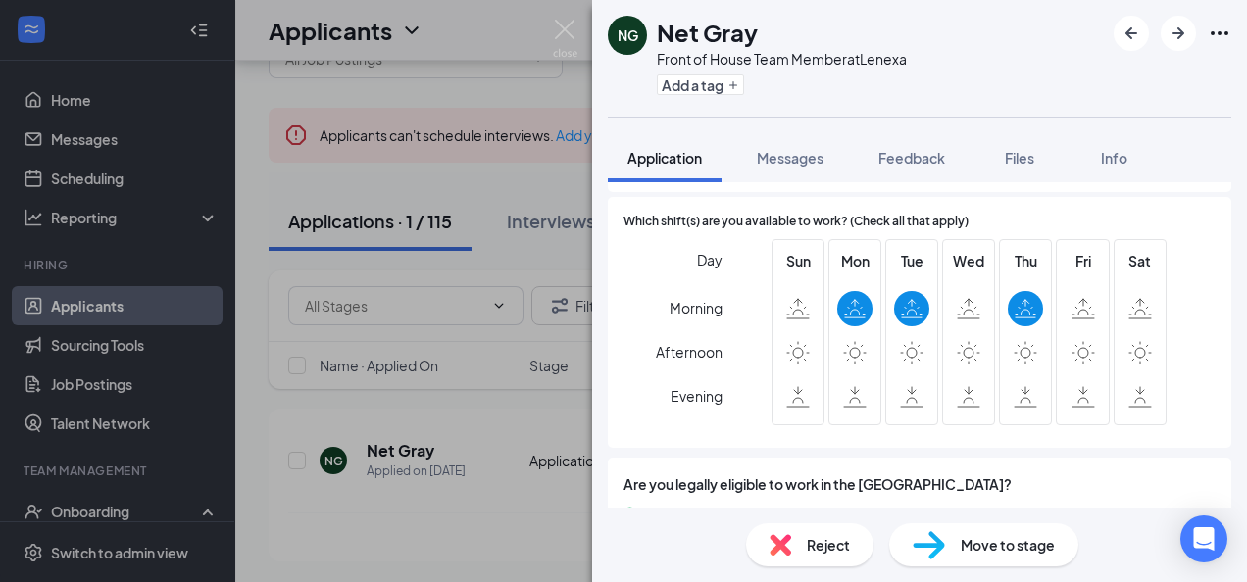
scroll to position [1517, 0]
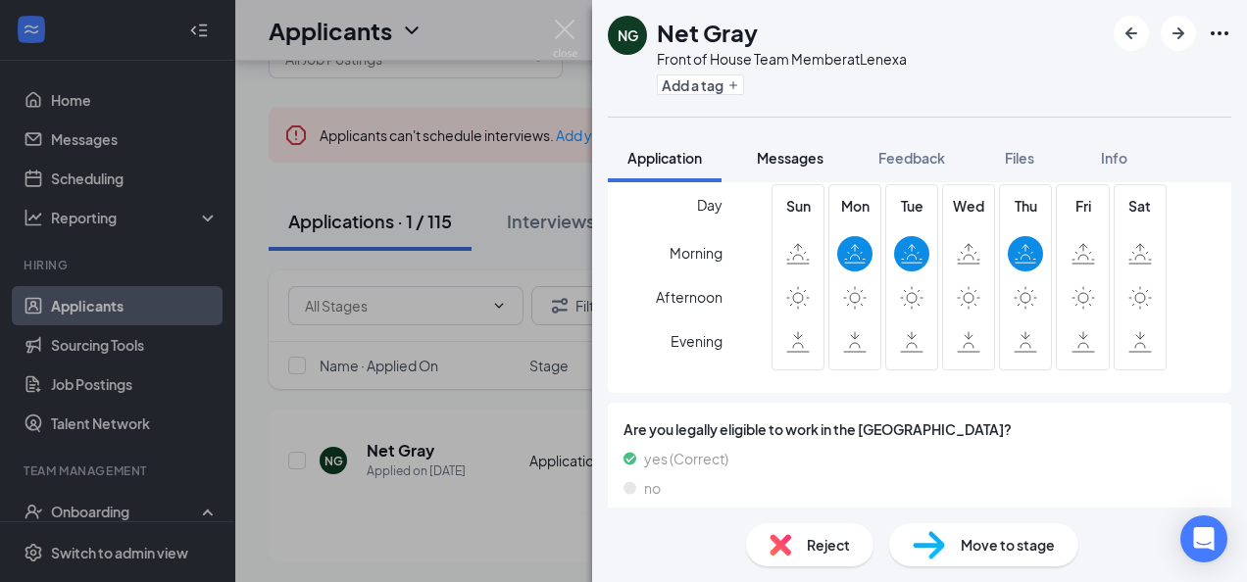
click at [778, 161] on span "Messages" at bounding box center [790, 158] width 67 height 18
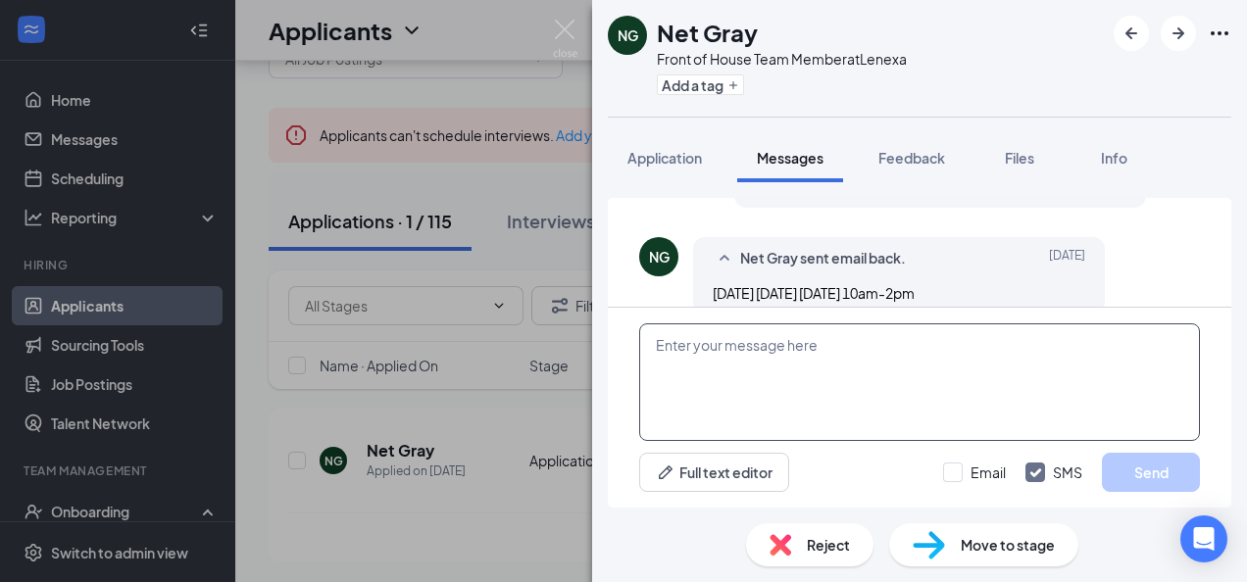
scroll to position [684, 0]
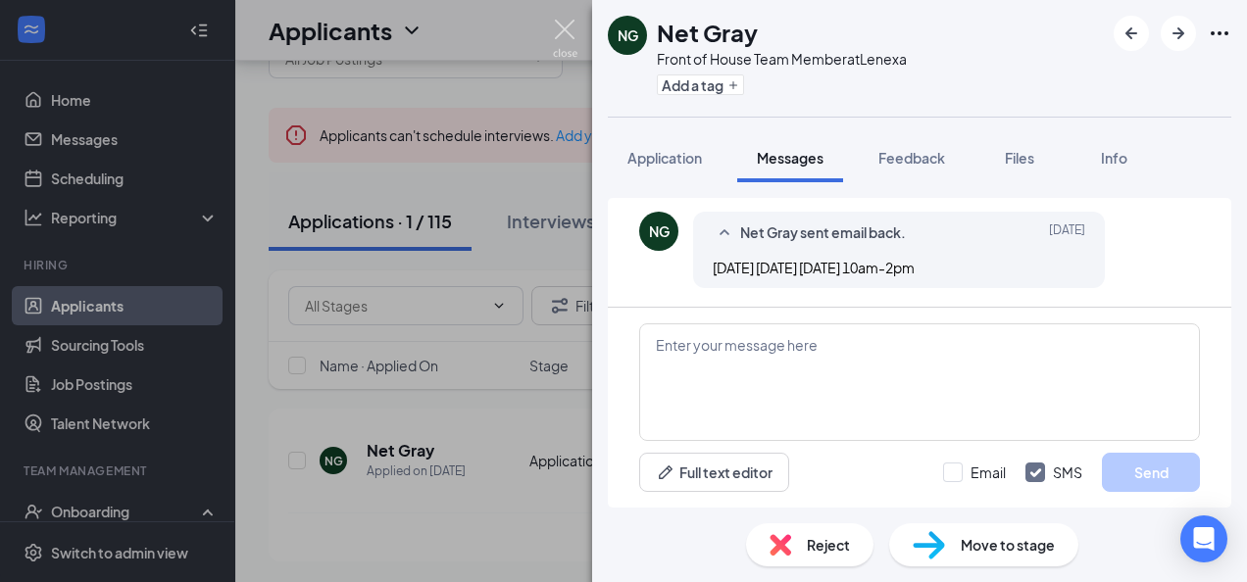
click at [563, 31] on img at bounding box center [565, 39] width 24 height 38
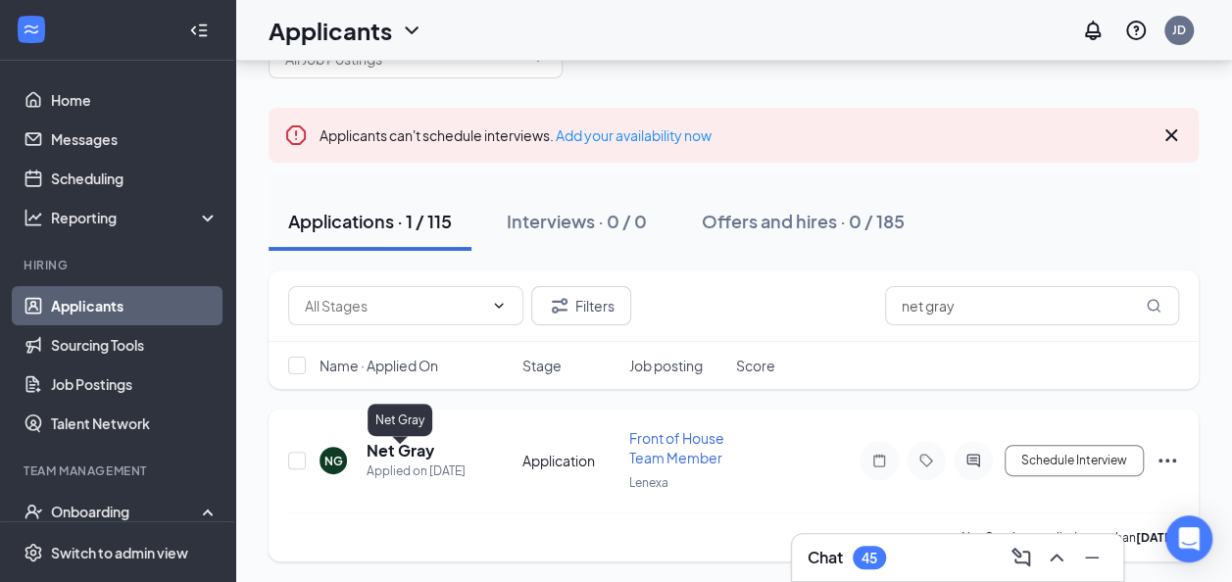
click at [406, 461] on h5 "Net Gray" at bounding box center [401, 451] width 68 height 22
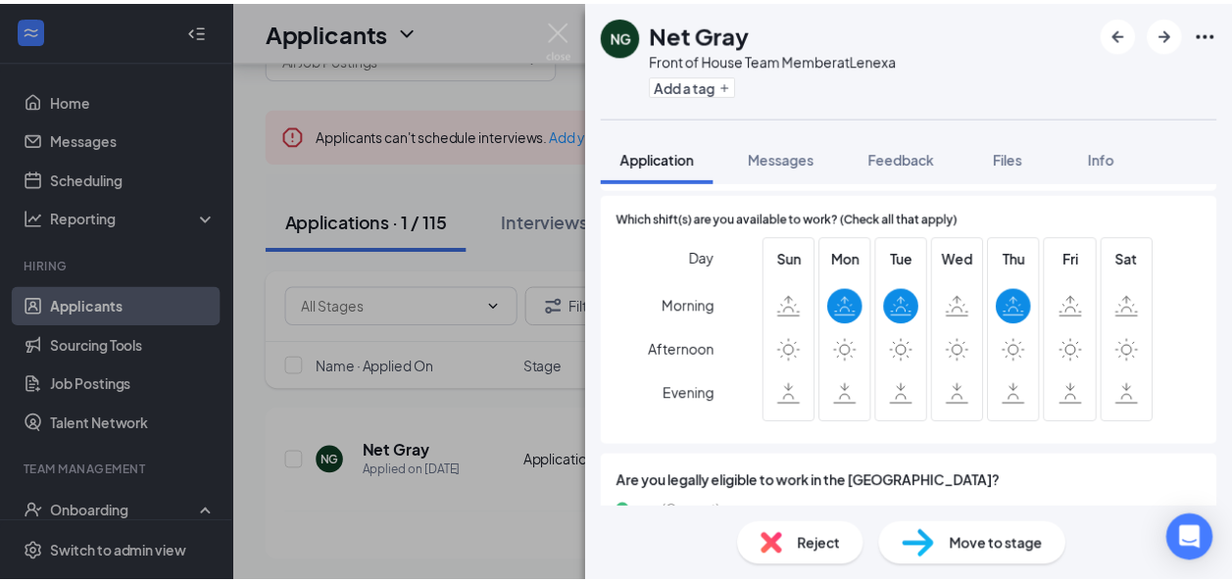
scroll to position [1517, 0]
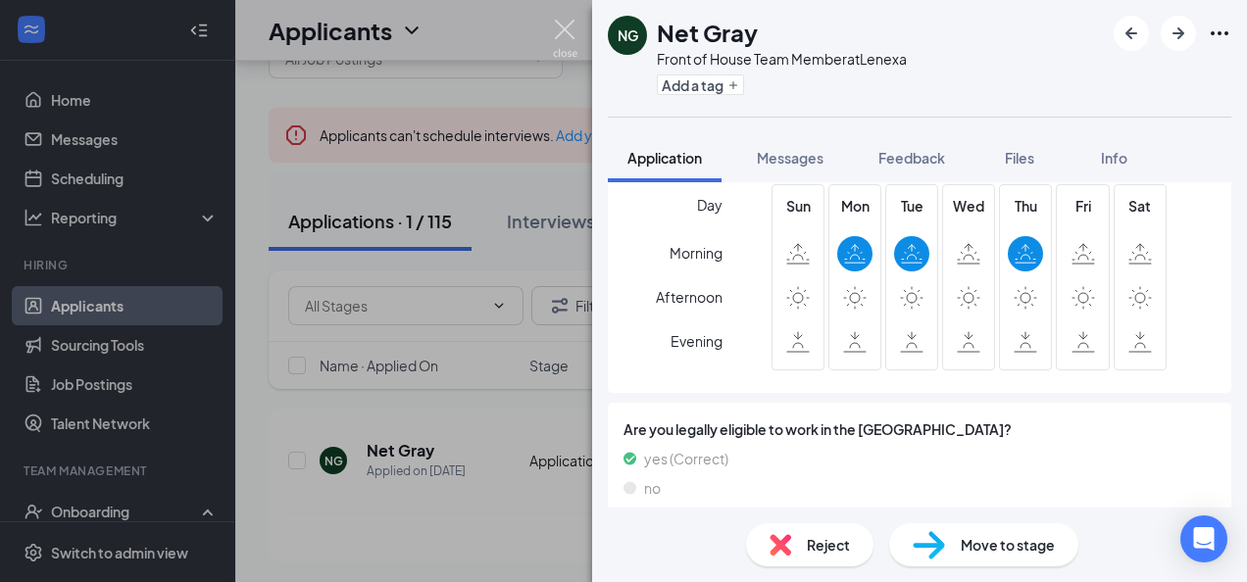
click at [561, 29] on img at bounding box center [565, 39] width 24 height 38
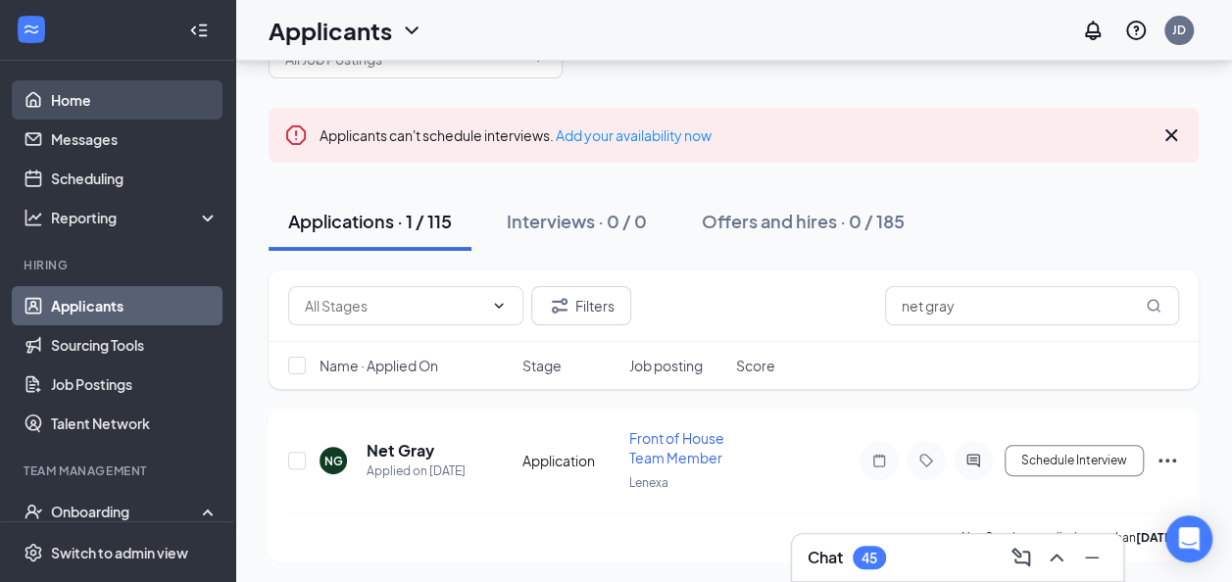
click at [84, 106] on link "Home" at bounding box center [135, 99] width 168 height 39
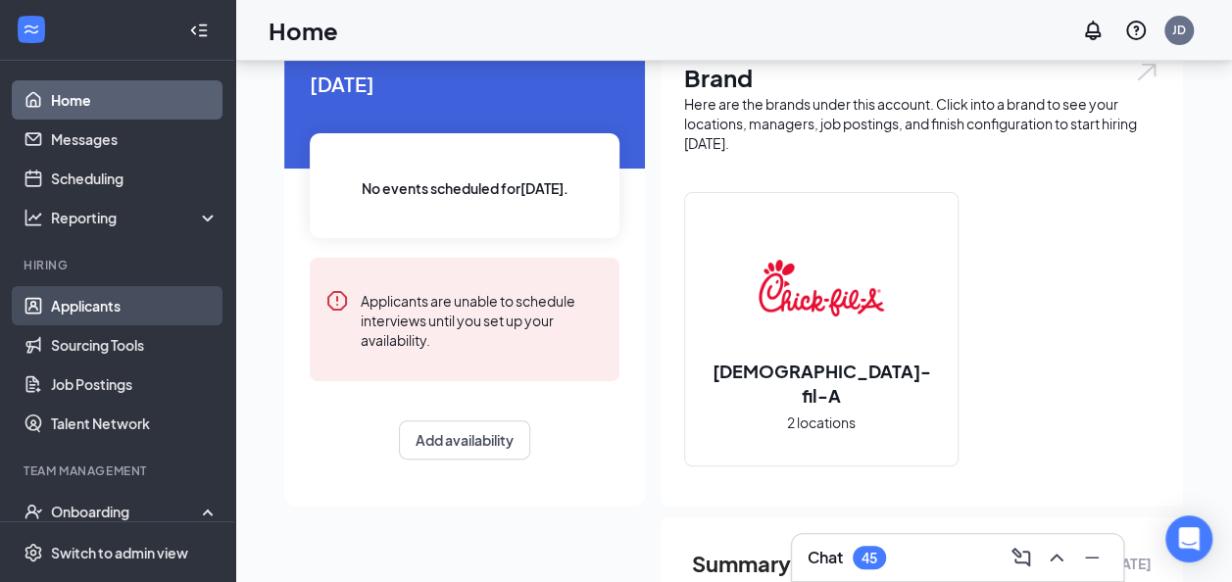
click at [88, 316] on link "Applicants" at bounding box center [135, 305] width 168 height 39
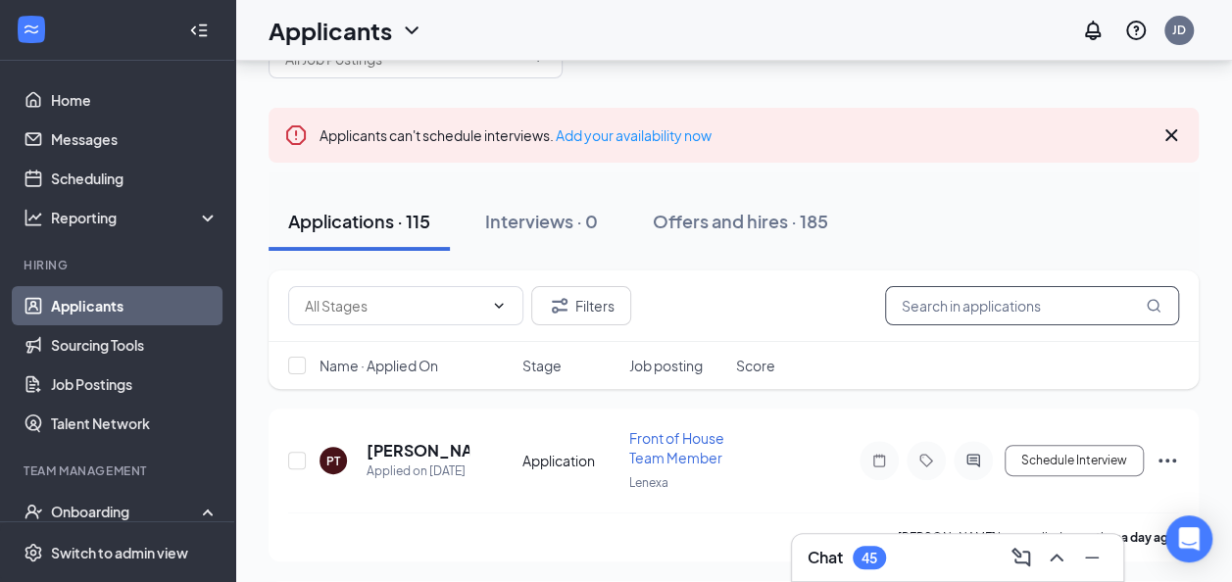
click at [930, 304] on input "text" at bounding box center [1032, 305] width 294 height 39
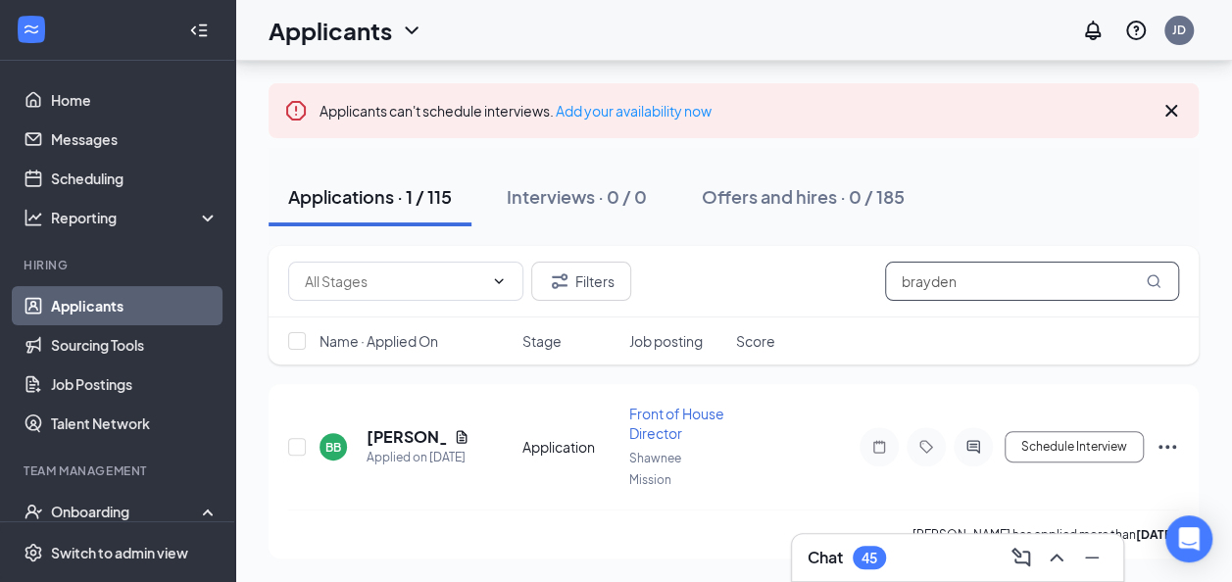
scroll to position [123, 0]
type input "brayden"
click at [410, 427] on h5 "[PERSON_NAME]" at bounding box center [406, 437] width 79 height 22
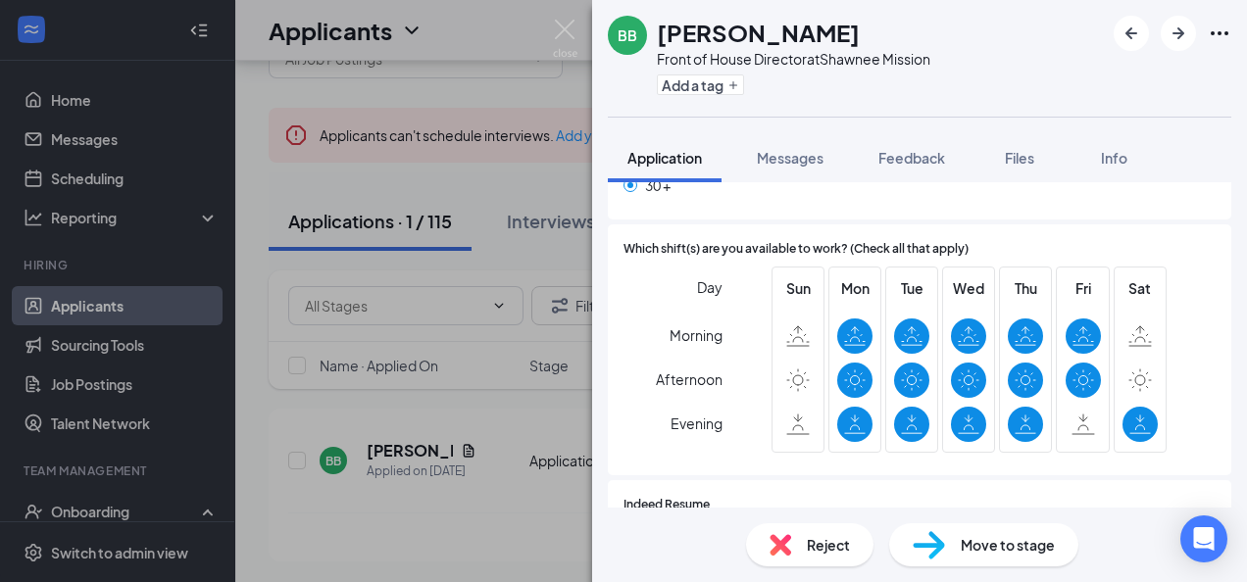
scroll to position [1440, 0]
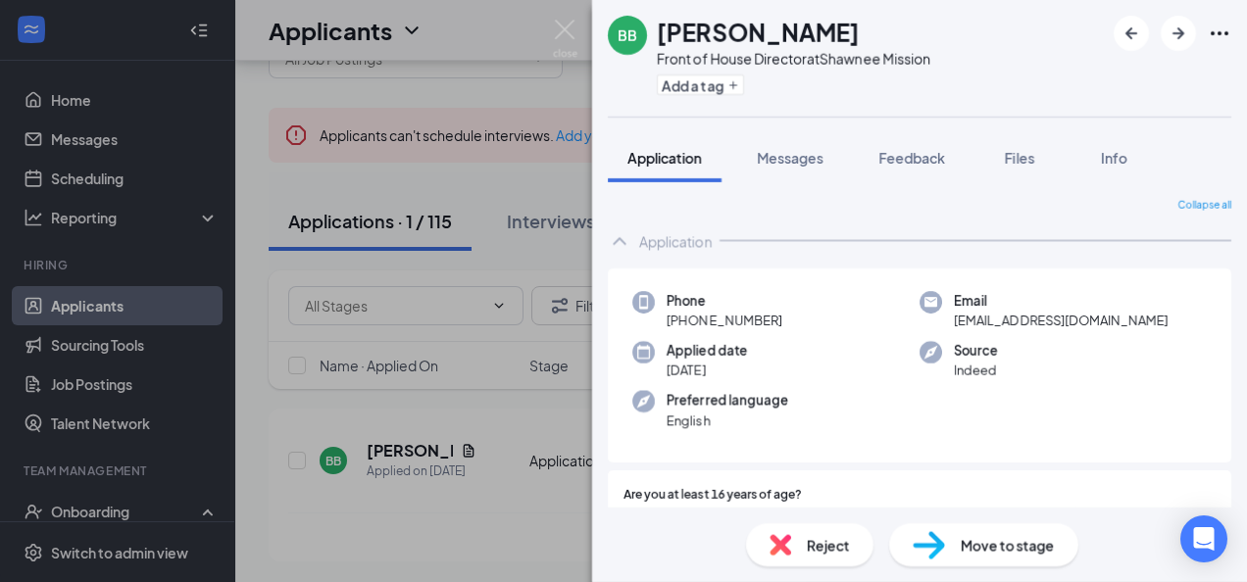
scroll to position [1439, 0]
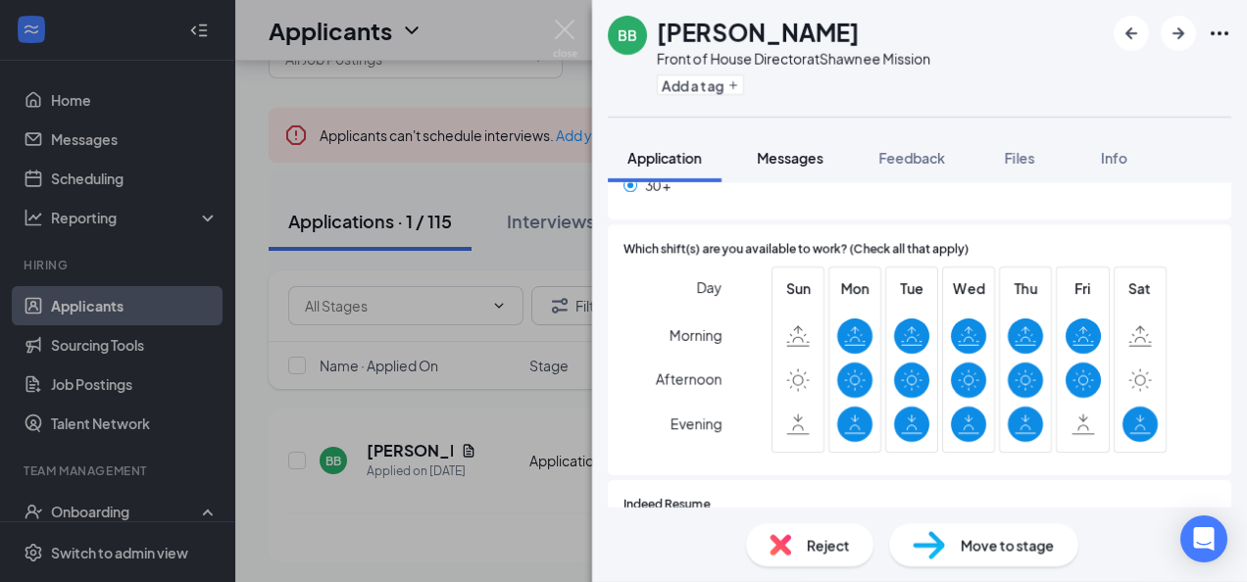
click at [759, 151] on span "Messages" at bounding box center [790, 158] width 67 height 18
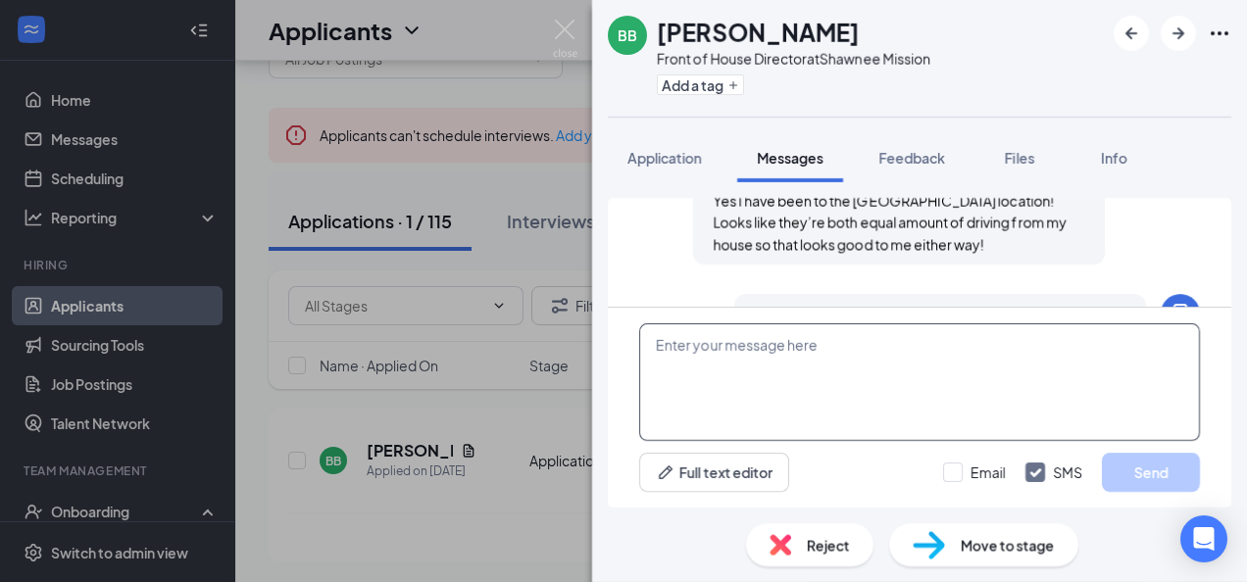
scroll to position [1368, 0]
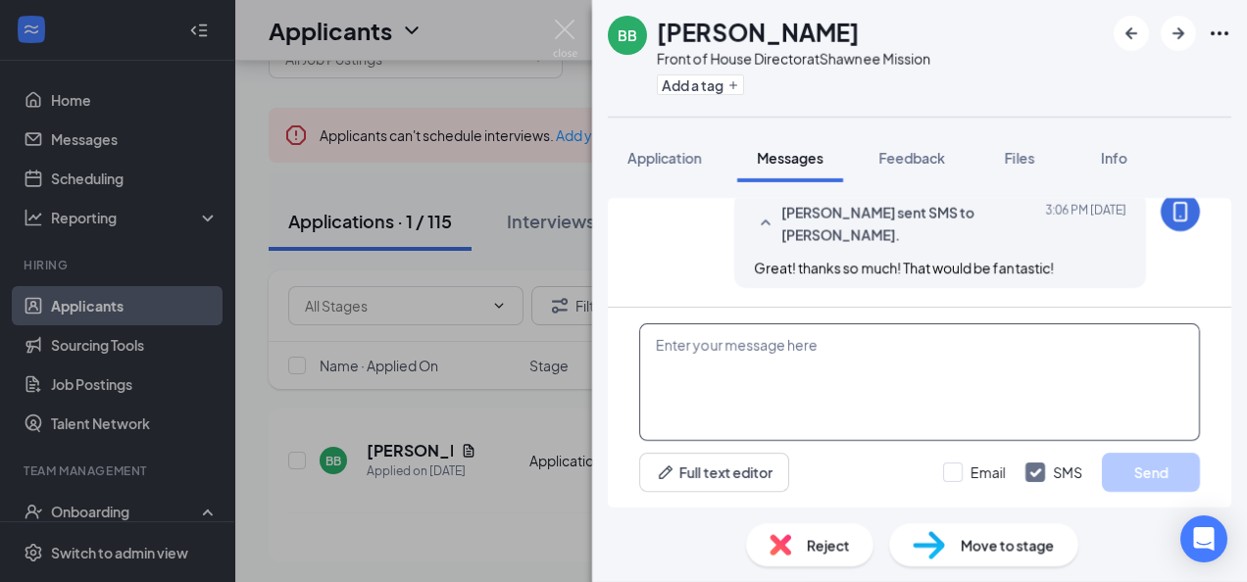
click at [788, 351] on textarea at bounding box center [919, 382] width 561 height 118
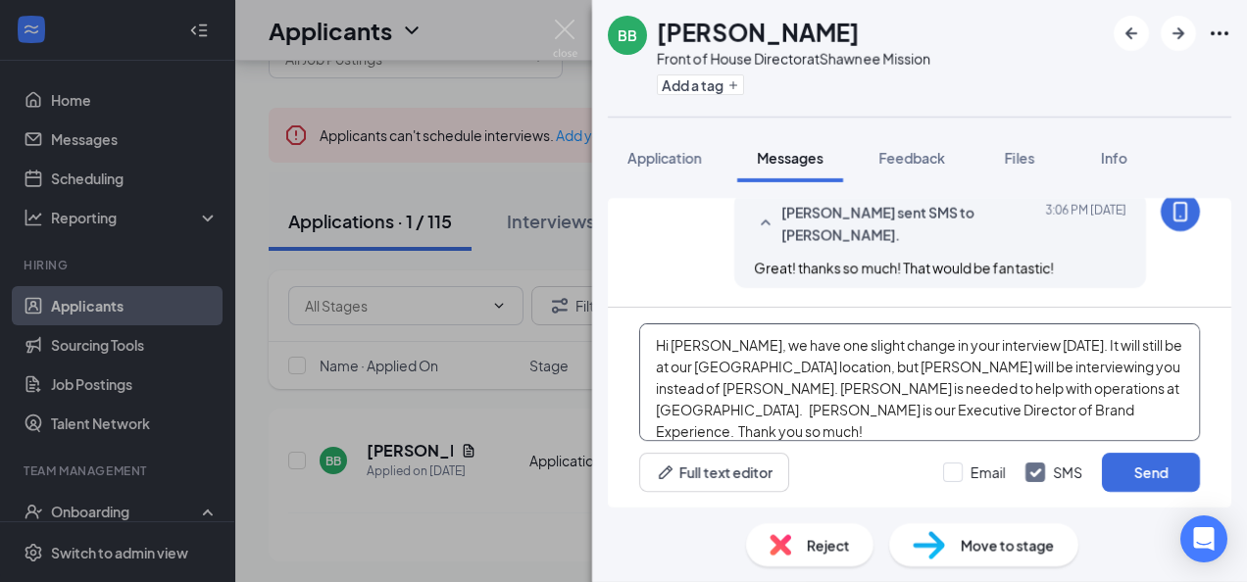
click at [851, 405] on textarea "Hi Brayden, we have one slight change in your interview tomorrow. It will still…" at bounding box center [919, 382] width 561 height 118
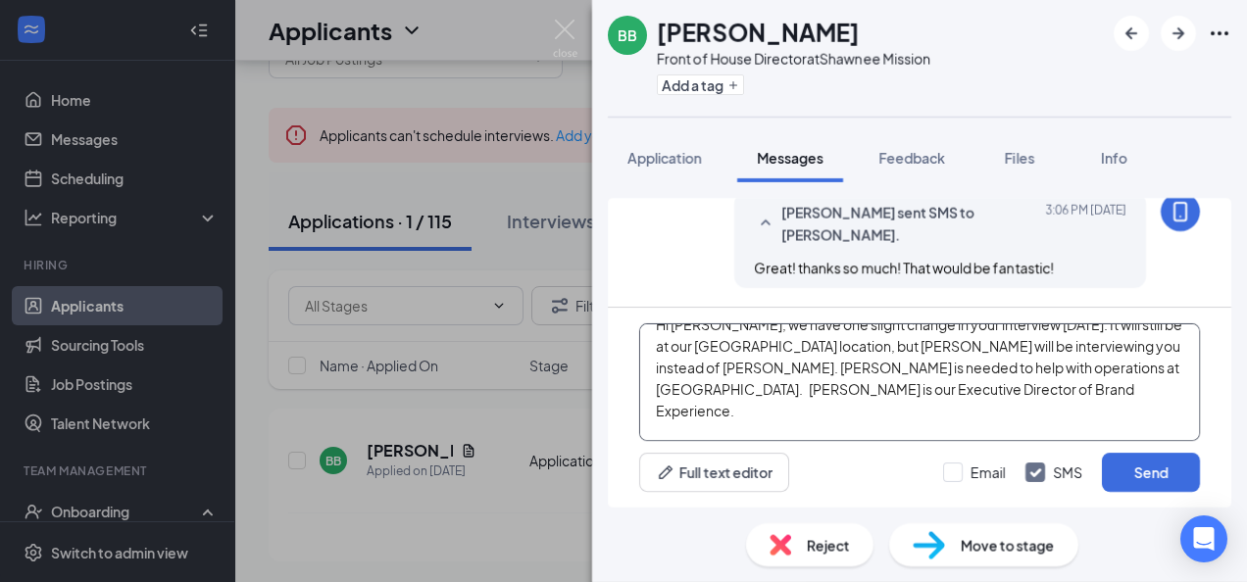
click at [804, 429] on textarea "Hi Brayden, we have one slight change in your interview tomorrow. It will still…" at bounding box center [919, 382] width 561 height 118
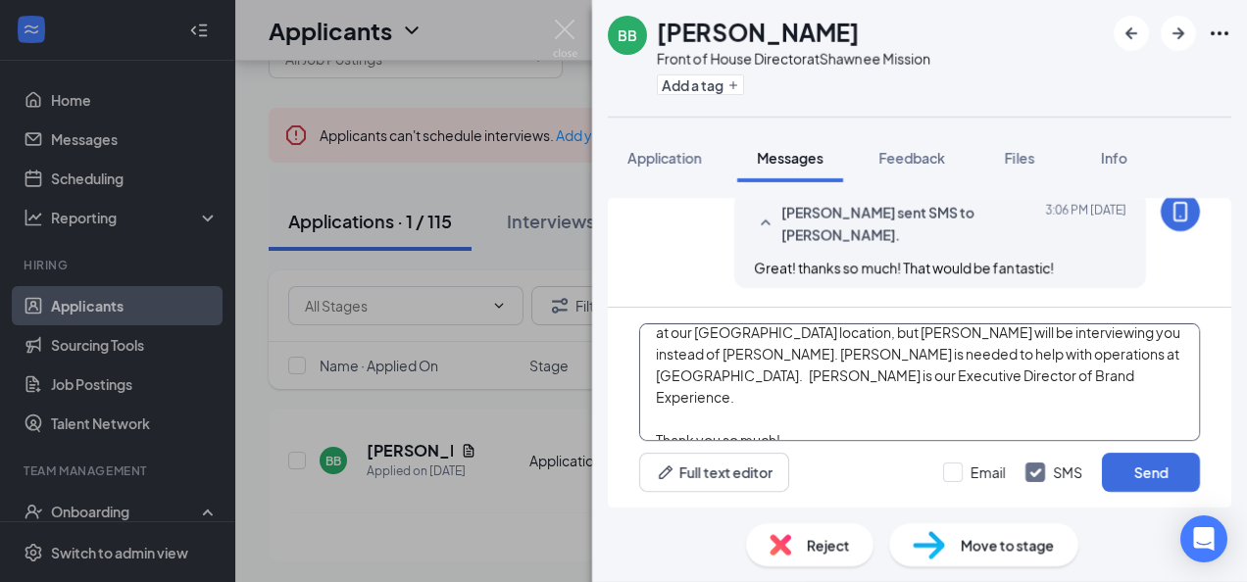
scroll to position [50, 0]
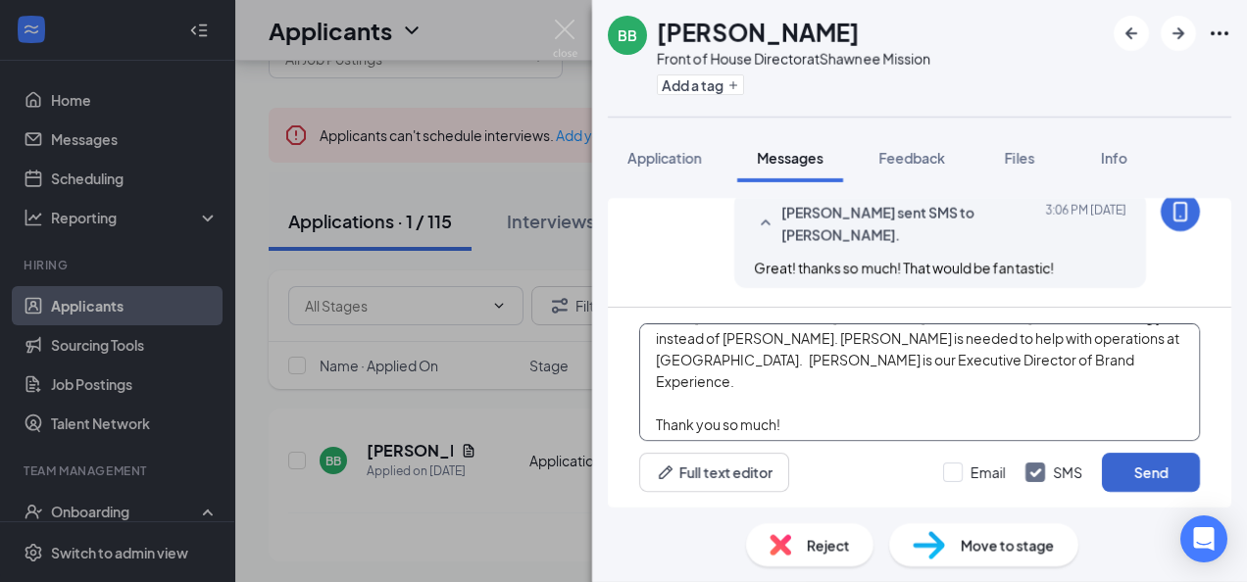
type textarea "Hi Brayden, we have one slight change in your interview tomorrow. It will still…"
click at [1117, 465] on button "Send" at bounding box center [1150, 472] width 98 height 39
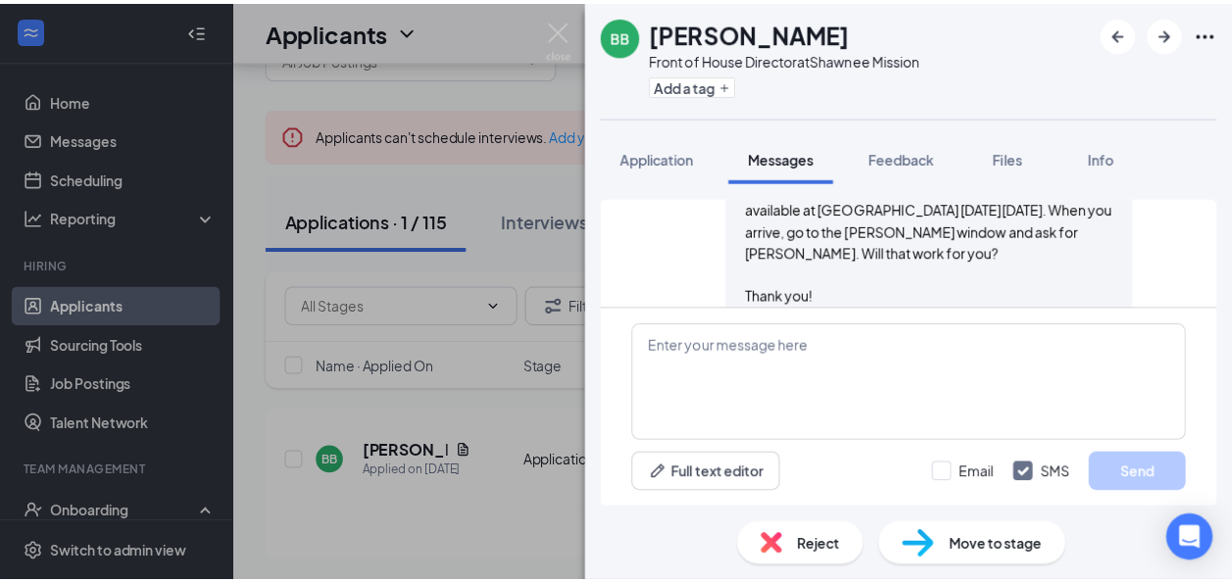
scroll to position [415, 0]
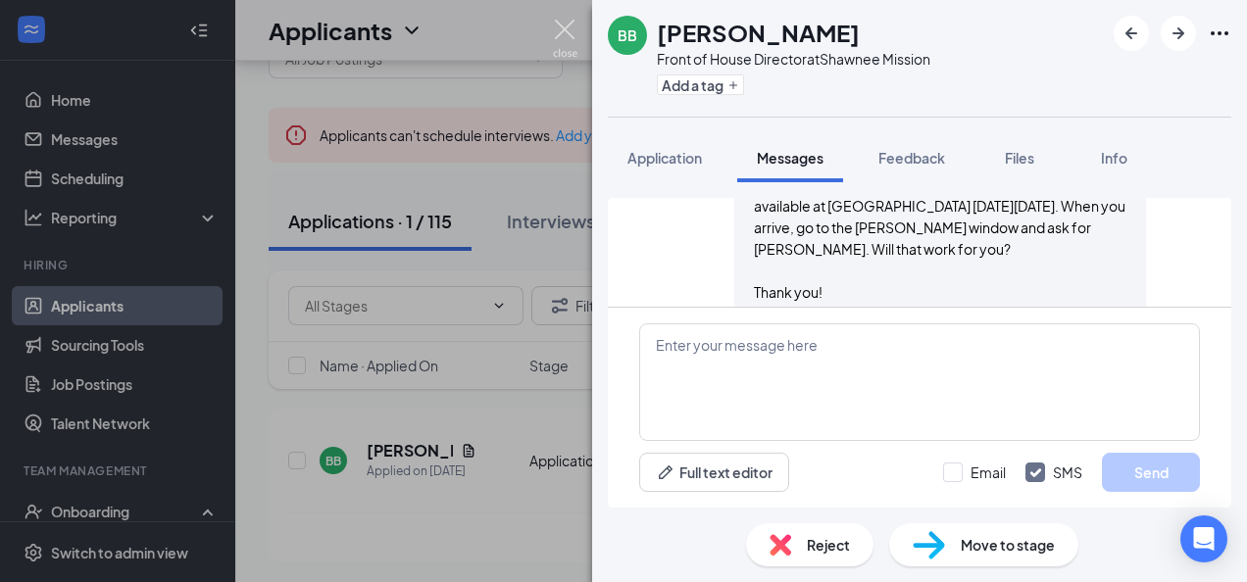
click at [564, 32] on img at bounding box center [565, 39] width 24 height 38
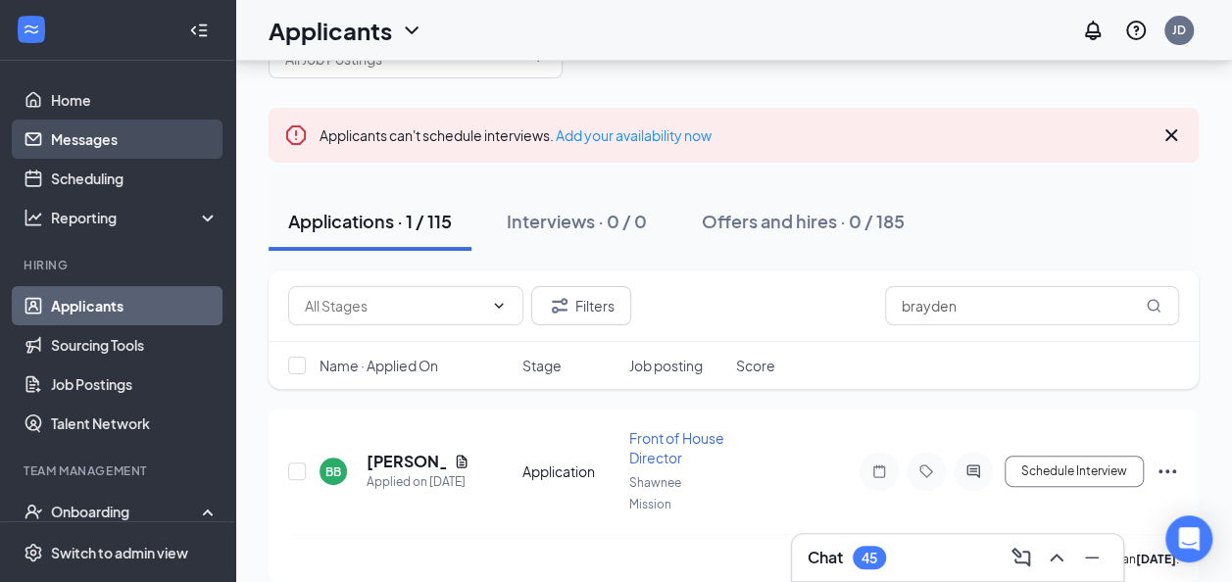
click at [88, 147] on link "Messages" at bounding box center [135, 139] width 168 height 39
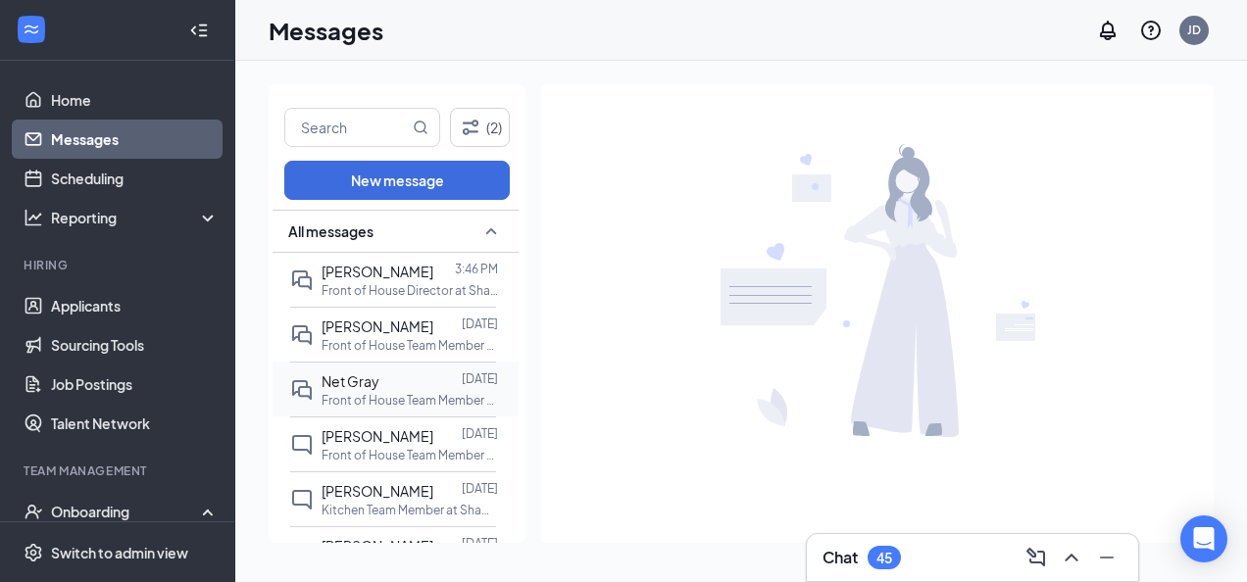
click at [347, 378] on span "Net Gray" at bounding box center [350, 381] width 58 height 18
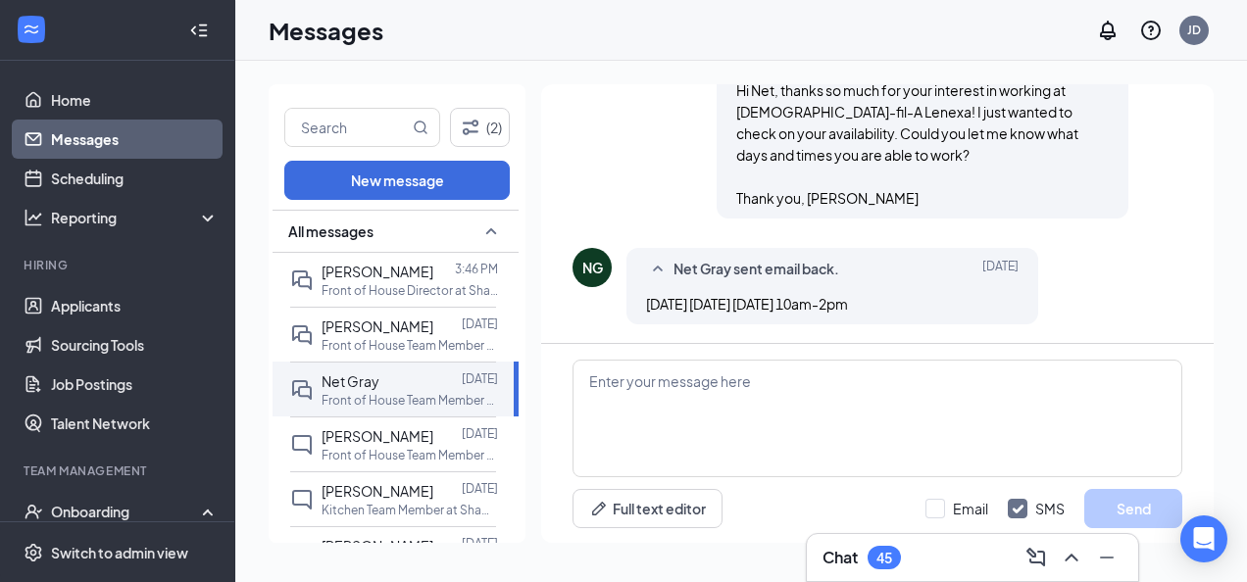
scroll to position [504, 0]
click at [749, 385] on textarea at bounding box center [877, 419] width 610 height 118
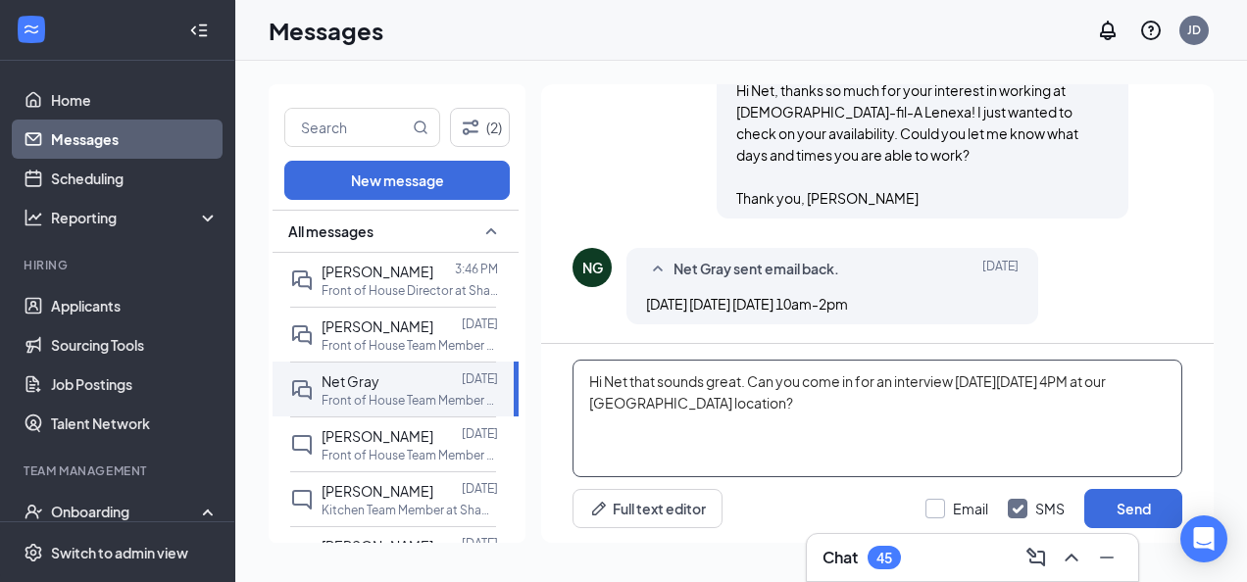
type textarea "Hi Net that sounds great. Can you come in for an interview next Wednesday, Sept…"
click at [944, 509] on input "Email" at bounding box center [956, 509] width 63 height 20
checkbox input "true"
click at [627, 385] on textarea "Hi Net that sounds great. Can you come in for an interview next Wednesday, Sept…" at bounding box center [877, 419] width 610 height 118
type textarea "Hi Net, that sounds great. Can you come in for an interview next Wednesday, Sep…"
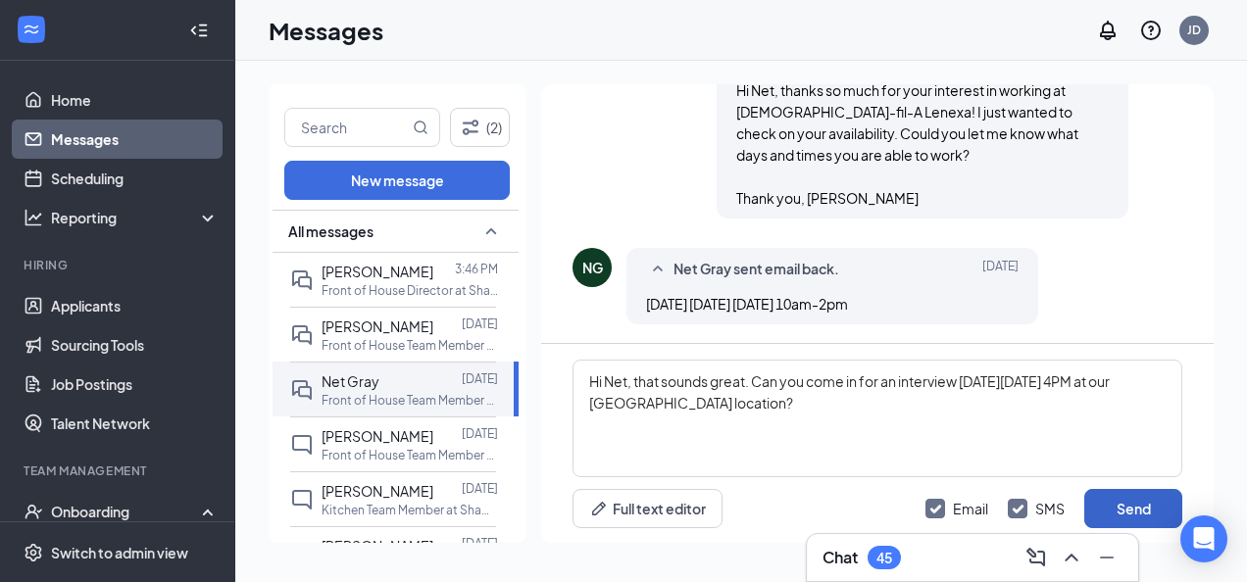
click at [1129, 498] on button "Send" at bounding box center [1133, 508] width 98 height 39
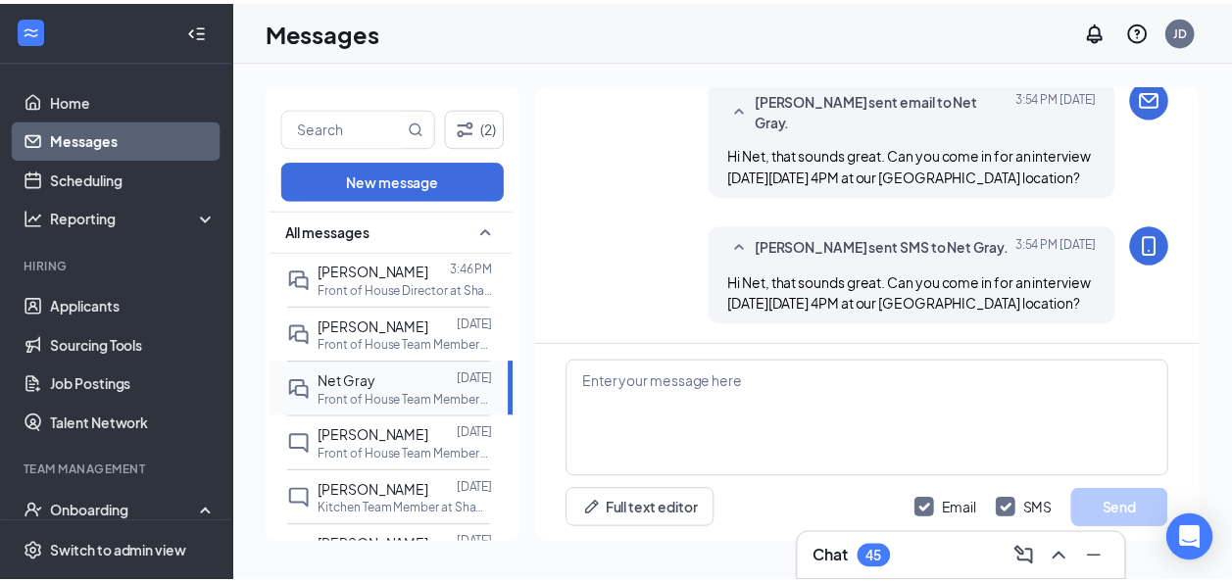
scroll to position [821, 0]
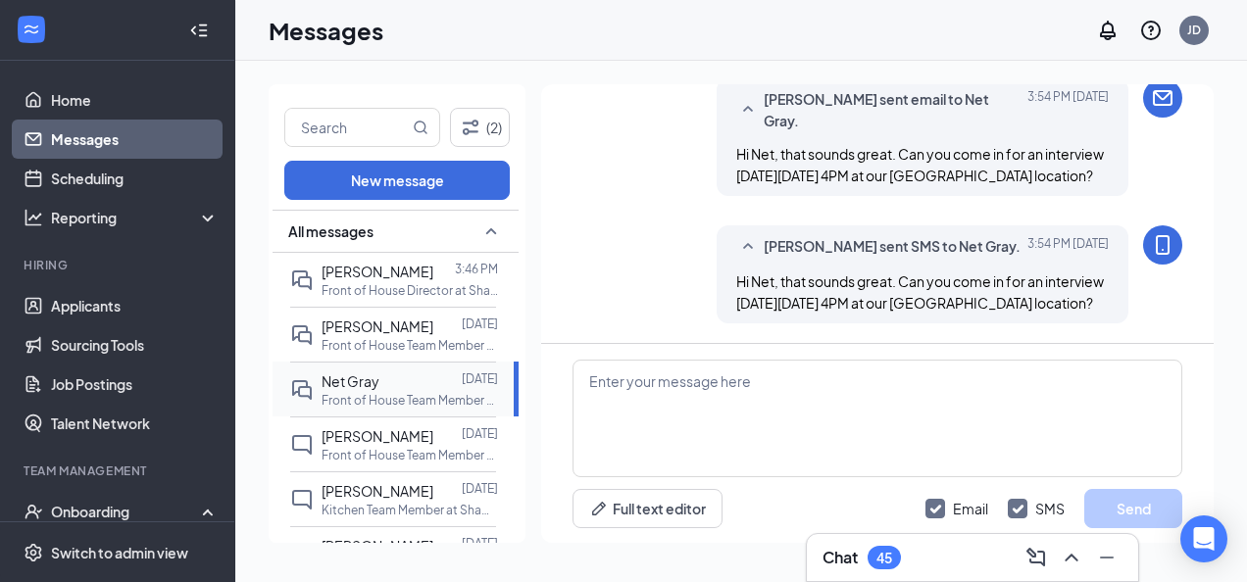
click at [404, 394] on p "Front of House Team Member at [GEOGRAPHIC_DATA]" at bounding box center [409, 400] width 176 height 17
click at [347, 379] on span "Net Gray" at bounding box center [350, 381] width 58 height 18
drag, startPoint x: 347, startPoint y: 379, endPoint x: 372, endPoint y: 402, distance: 34.0
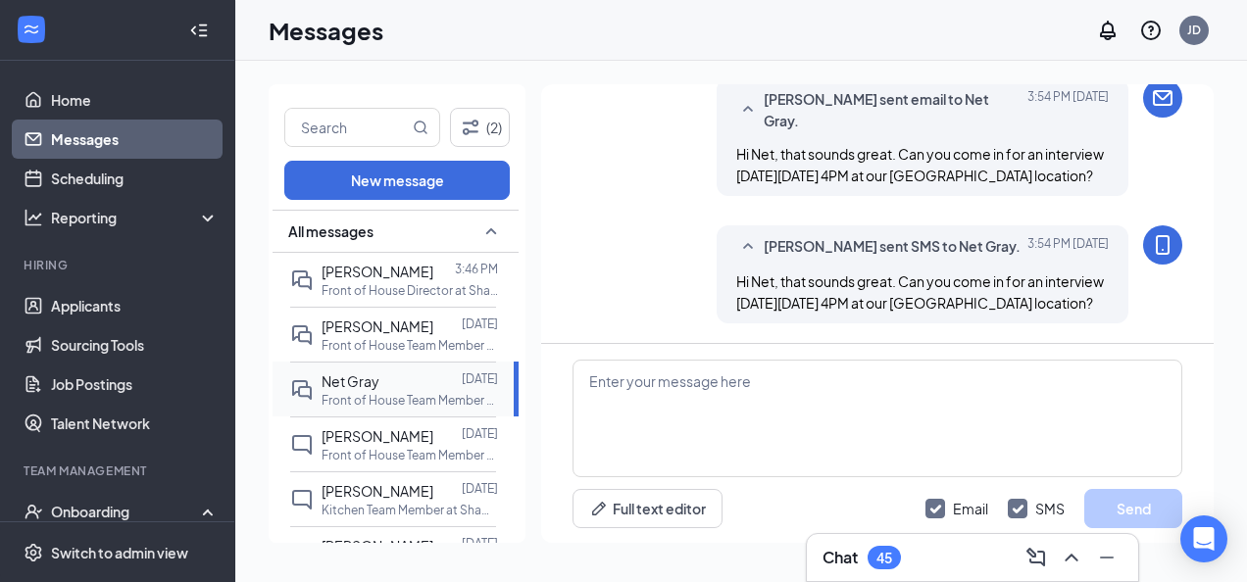
click at [372, 402] on p "Front of House Team Member at [GEOGRAPHIC_DATA]" at bounding box center [409, 400] width 176 height 17
click at [78, 304] on link "Applicants" at bounding box center [135, 305] width 168 height 39
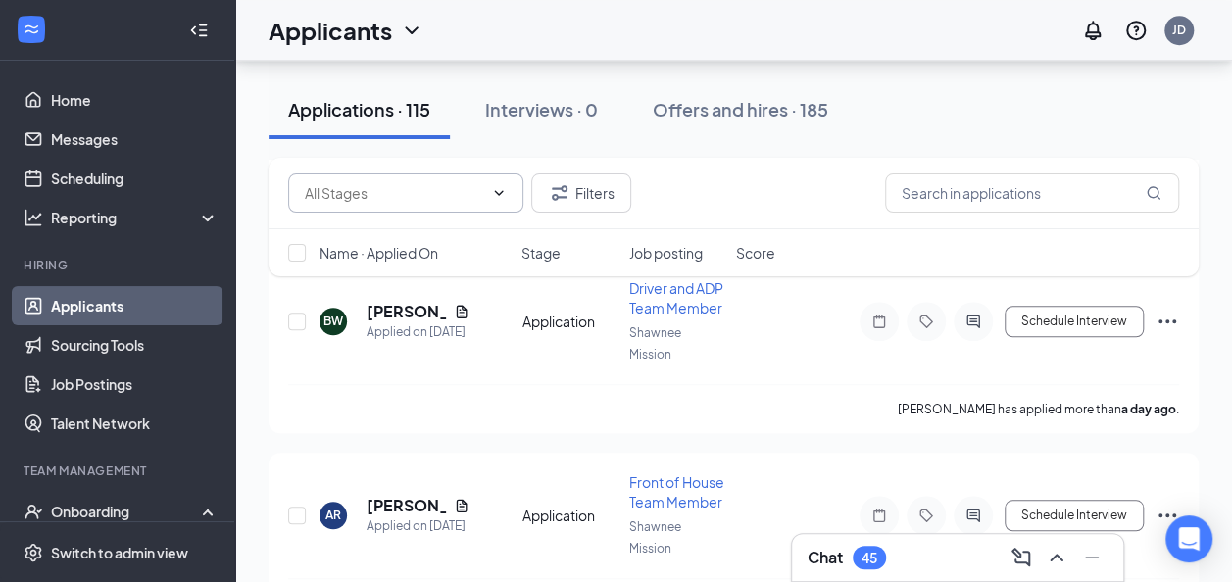
click at [500, 194] on icon "ChevronDown" at bounding box center [499, 192] width 9 height 5
click at [442, 192] on input "text" at bounding box center [394, 193] width 178 height 22
click at [739, 198] on div "Application (109) Availability (4) Video Interview Questions (2) Filters" at bounding box center [733, 192] width 891 height 39
click at [594, 196] on button "Filters" at bounding box center [581, 192] width 100 height 39
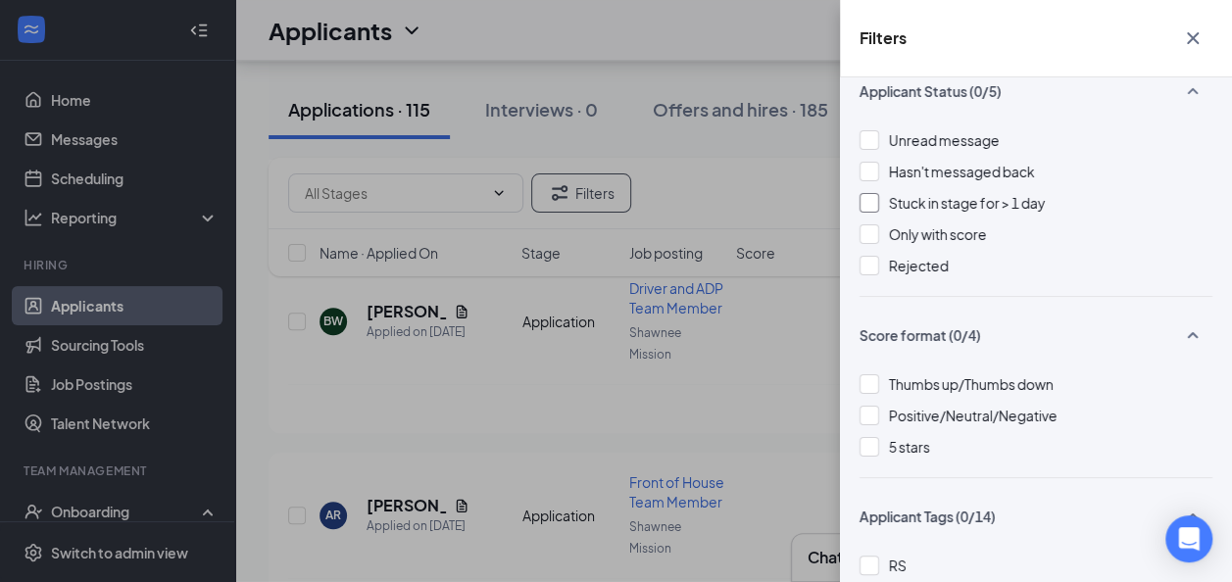
scroll to position [25, 0]
click at [872, 261] on div at bounding box center [869, 265] width 20 height 20
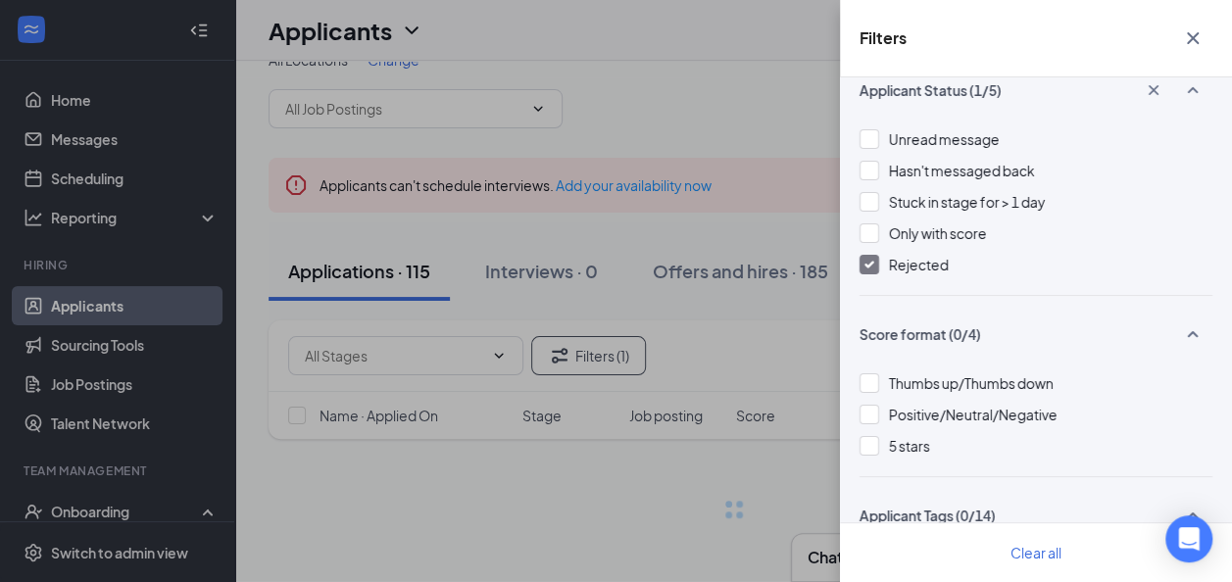
scroll to position [33, 0]
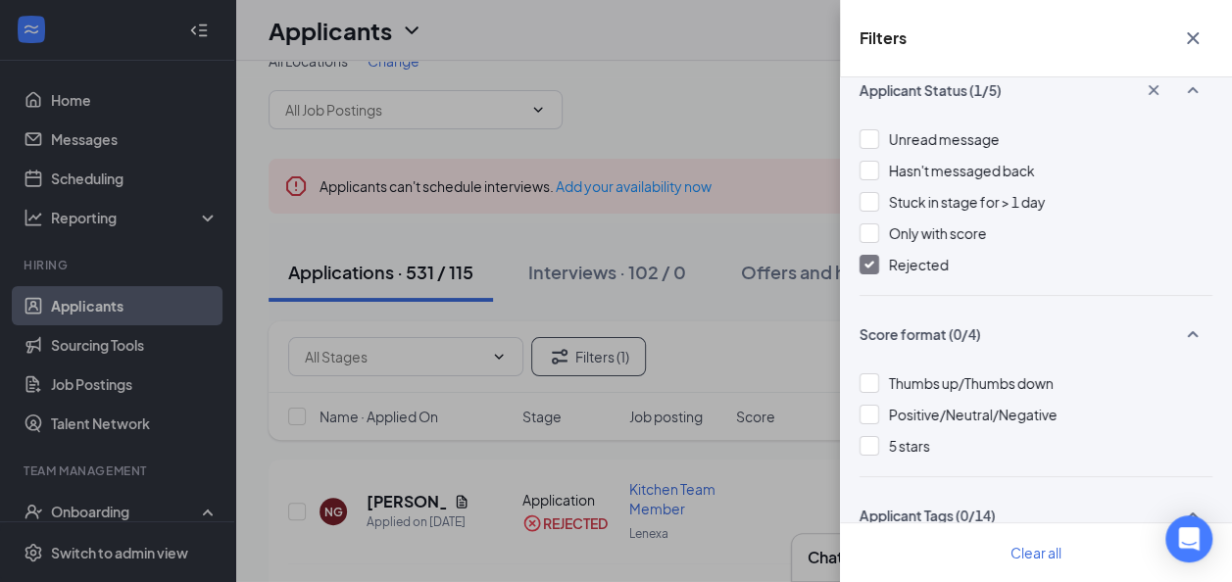
click at [1193, 39] on icon "Cross" at bounding box center [1193, 38] width 12 height 12
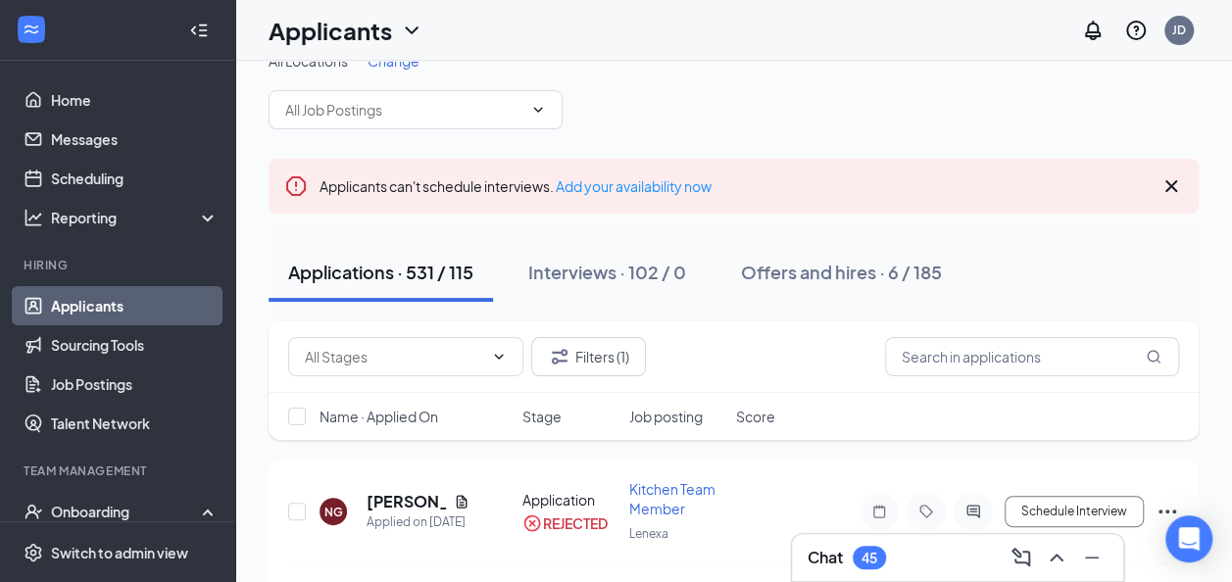
click at [337, 260] on div "Applications · 531 / 115" at bounding box center [380, 272] width 185 height 24
click at [565, 361] on icon "Filter" at bounding box center [560, 356] width 16 height 15
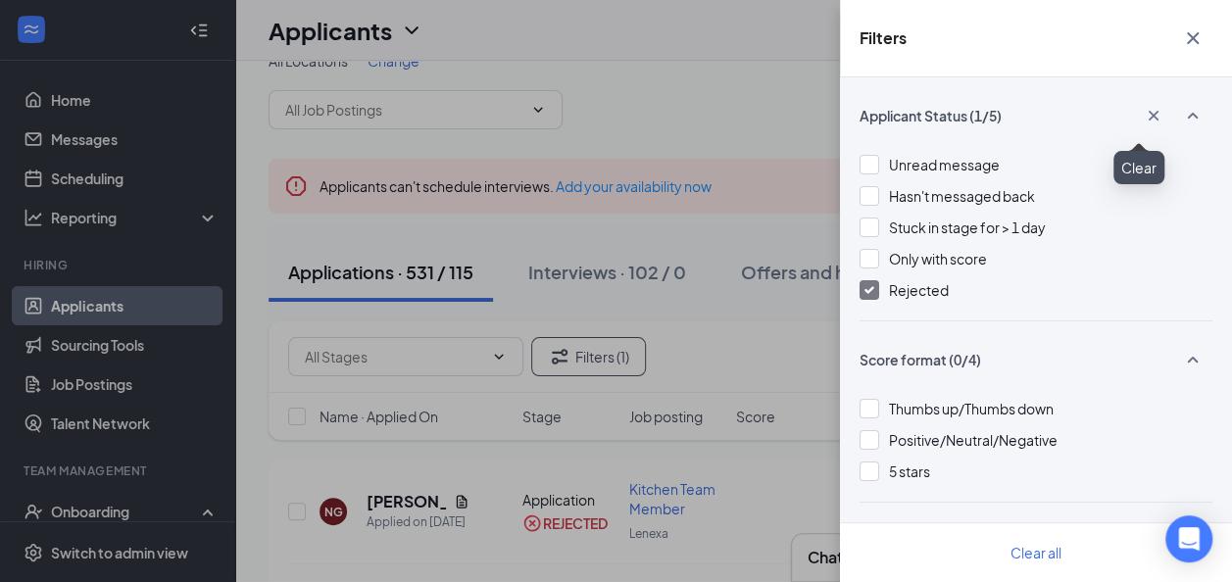
click at [1144, 118] on icon "Cross" at bounding box center [1154, 116] width 20 height 20
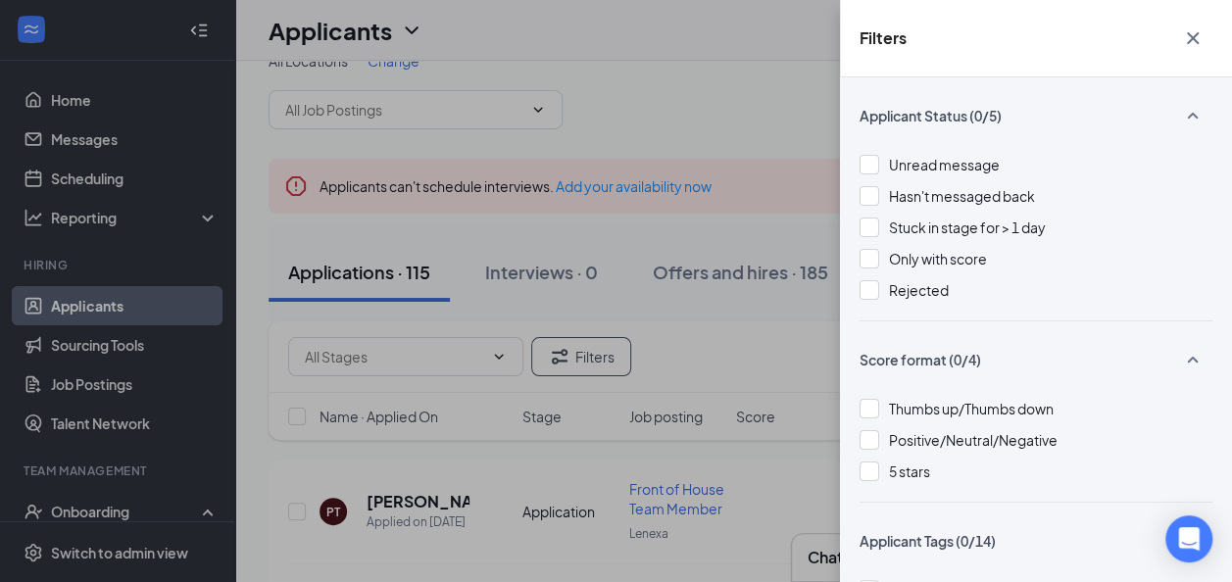
click at [664, 118] on div "Filters Applicant Status (0/5) Unread message Hasn't messaged back Stuck in sta…" at bounding box center [616, 291] width 1232 height 582
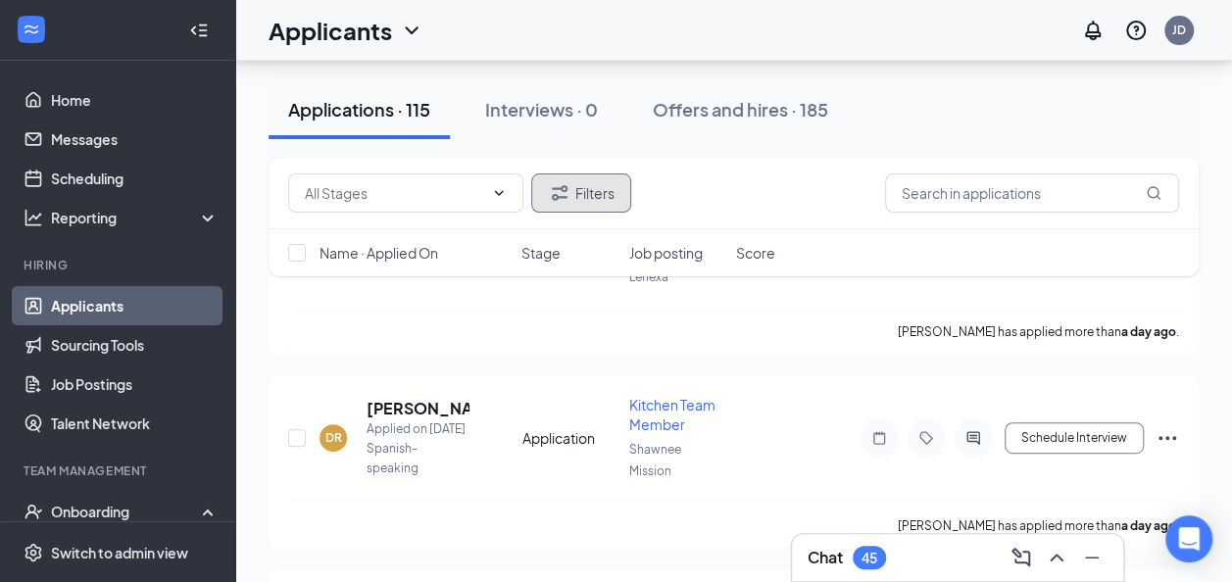
scroll to position [295, 0]
